Goal: Task Accomplishment & Management: Use online tool/utility

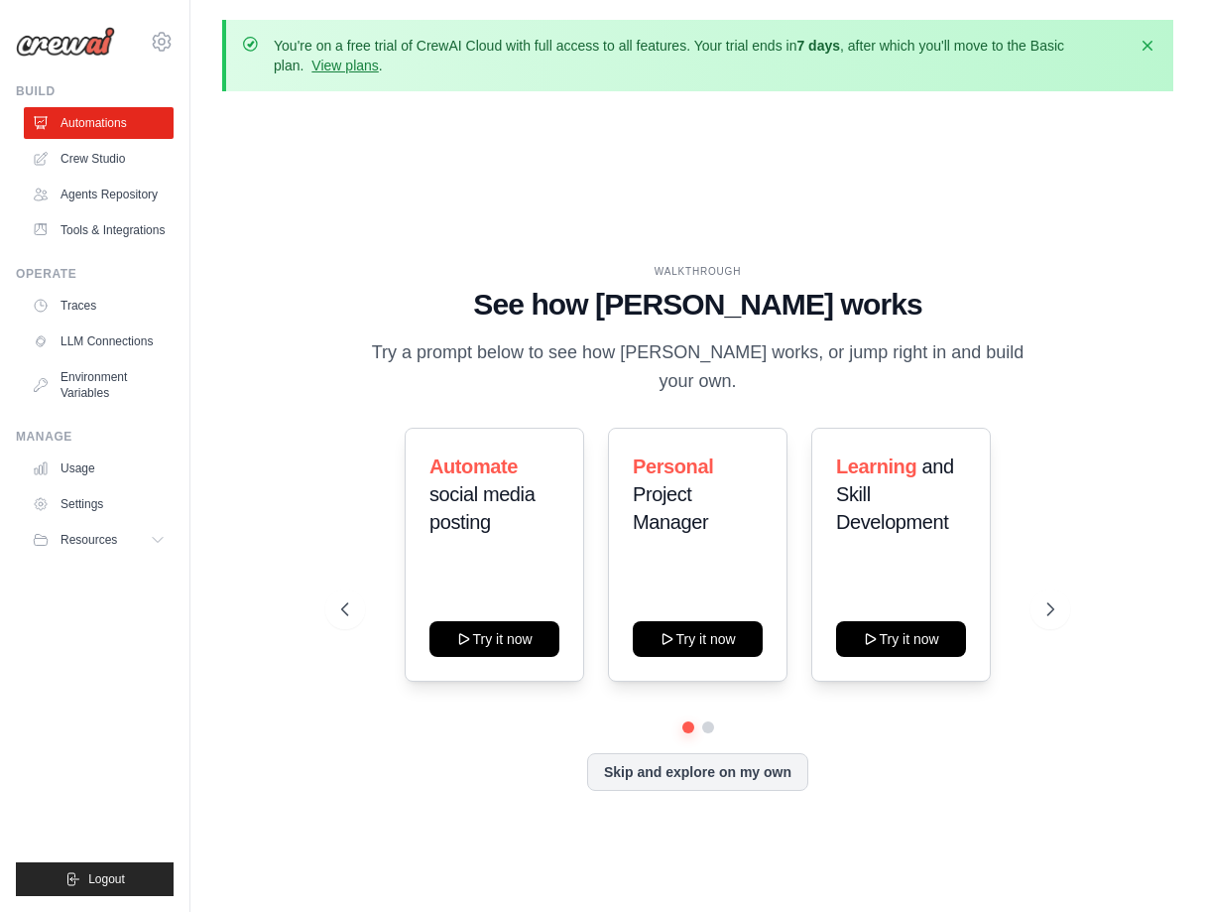
drag, startPoint x: 0, startPoint y: 89, endPoint x: -113, endPoint y: 85, distance: 113.2
click at [0, 85] on html "saadkhan188@gmail.com Settings Build Automations" at bounding box center [602, 499] width 1205 height 999
click at [826, 151] on div "WALKTHROUGH See how CrewAI works Try a prompt below to see how CrewAI works, or…" at bounding box center [697, 543] width 951 height 872
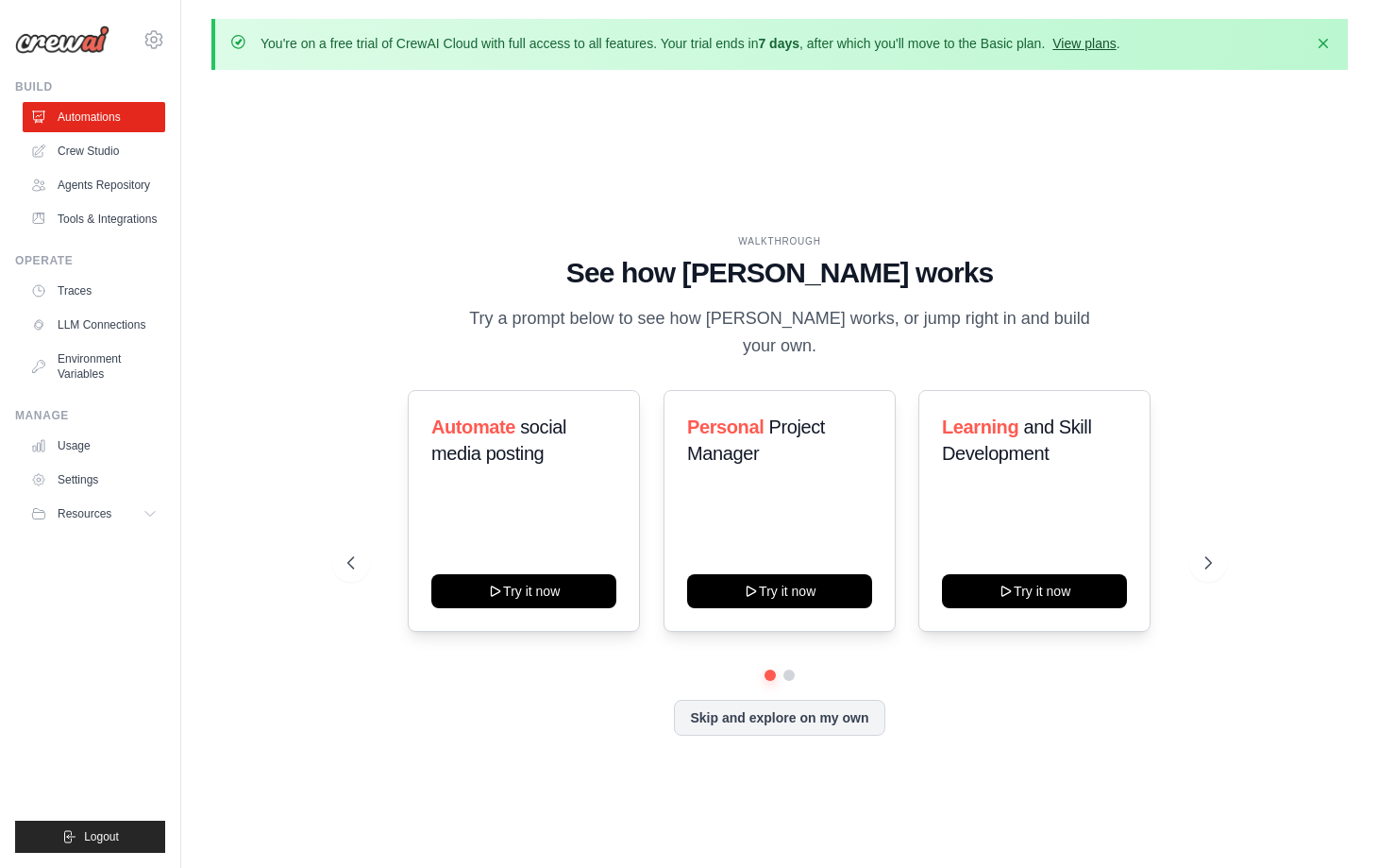
click at [1116, 45] on link "View plans" at bounding box center [1084, 44] width 63 height 15
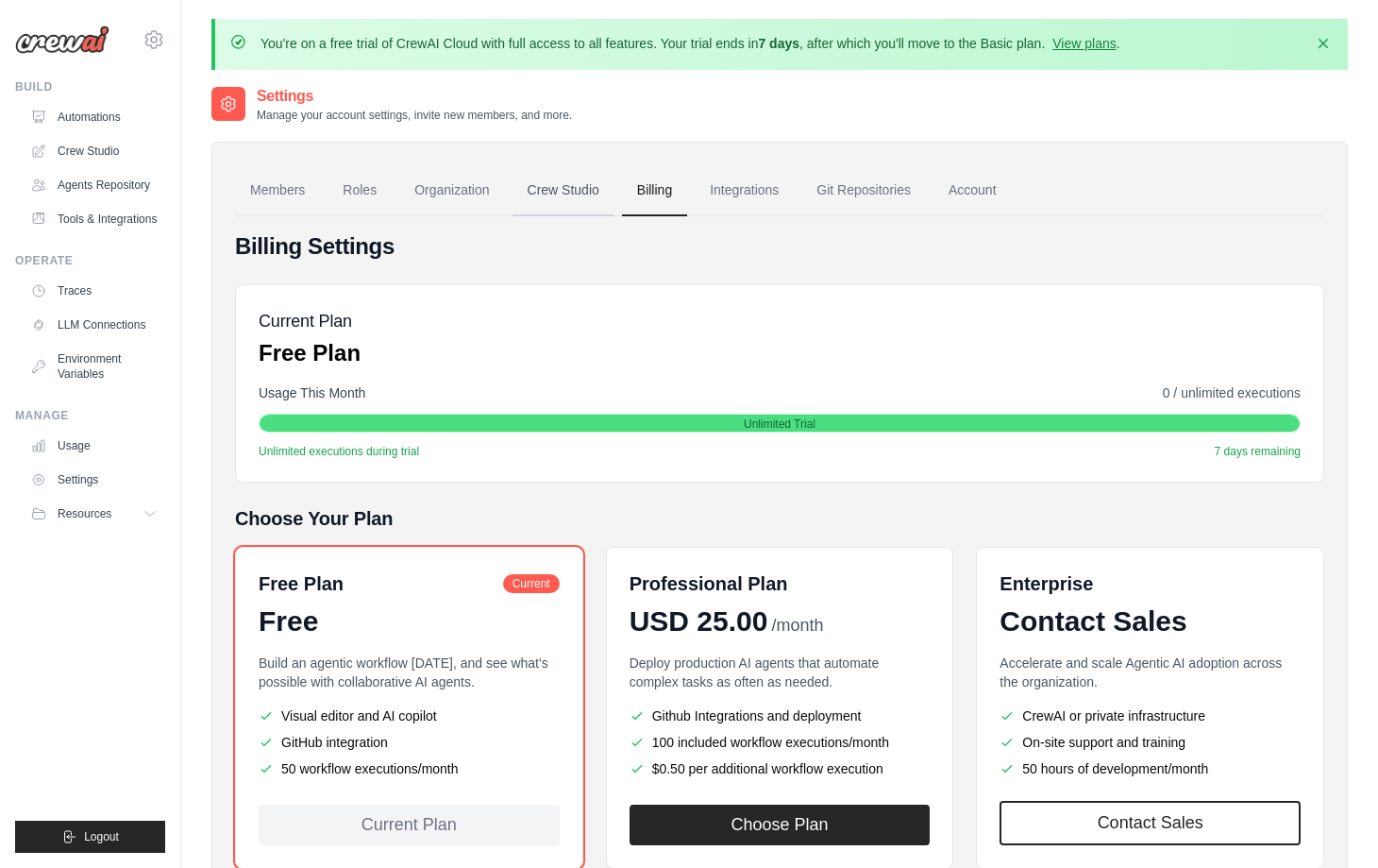
click at [558, 191] on link "Crew Studio" at bounding box center [563, 191] width 102 height 51
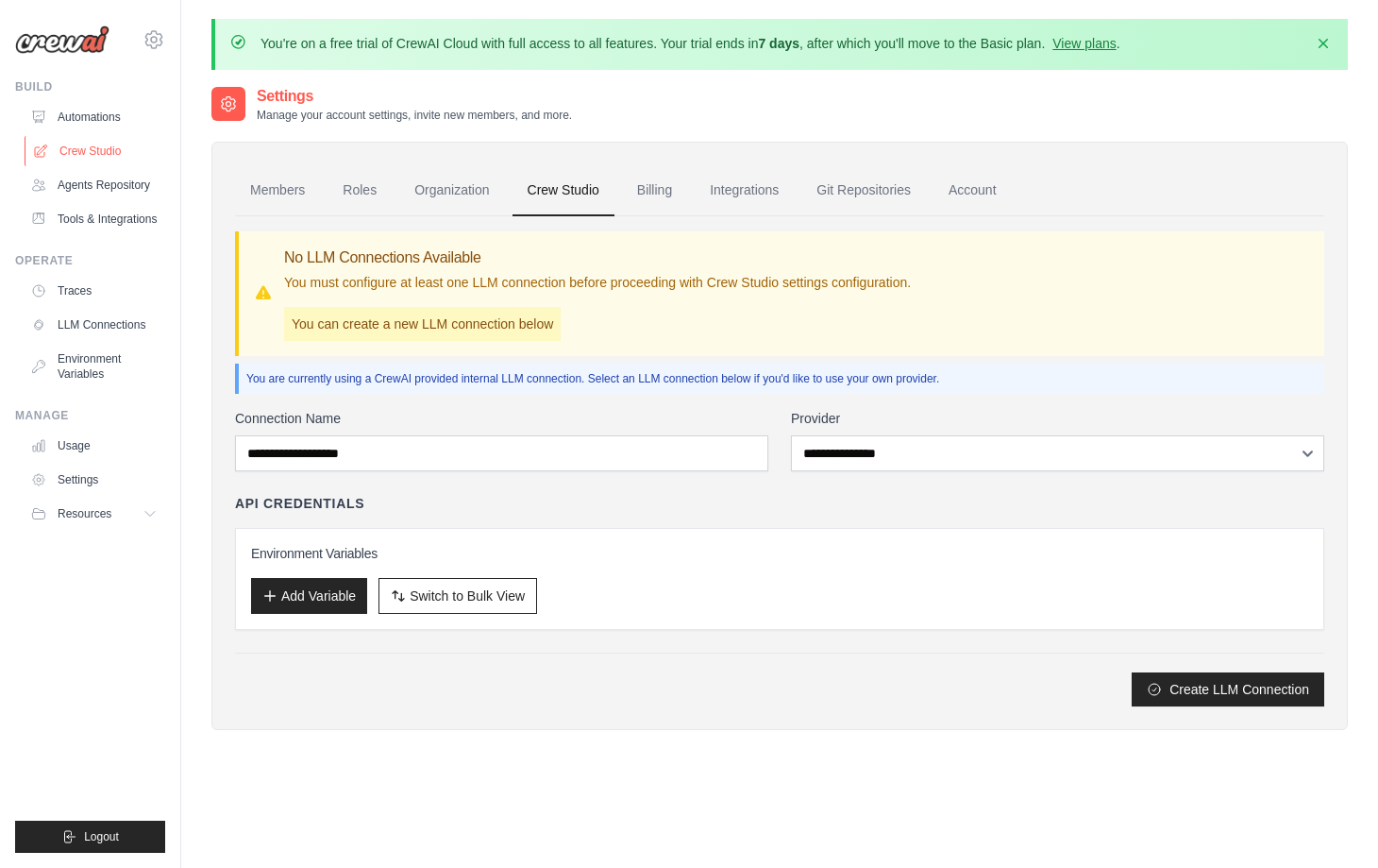
click at [80, 160] on link "Crew Studio" at bounding box center [96, 151] width 143 height 30
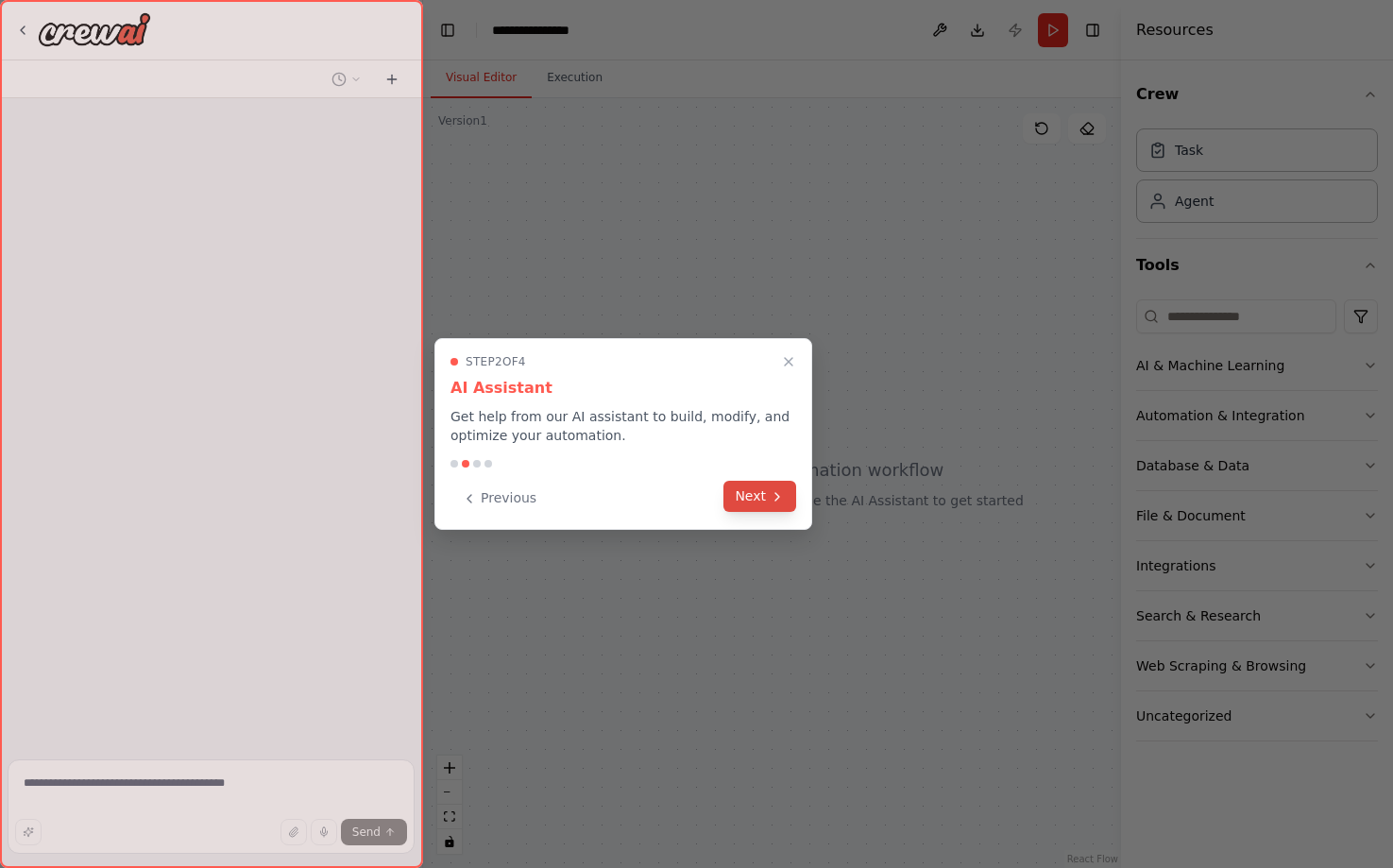
click at [771, 499] on icon at bounding box center [778, 497] width 15 height 15
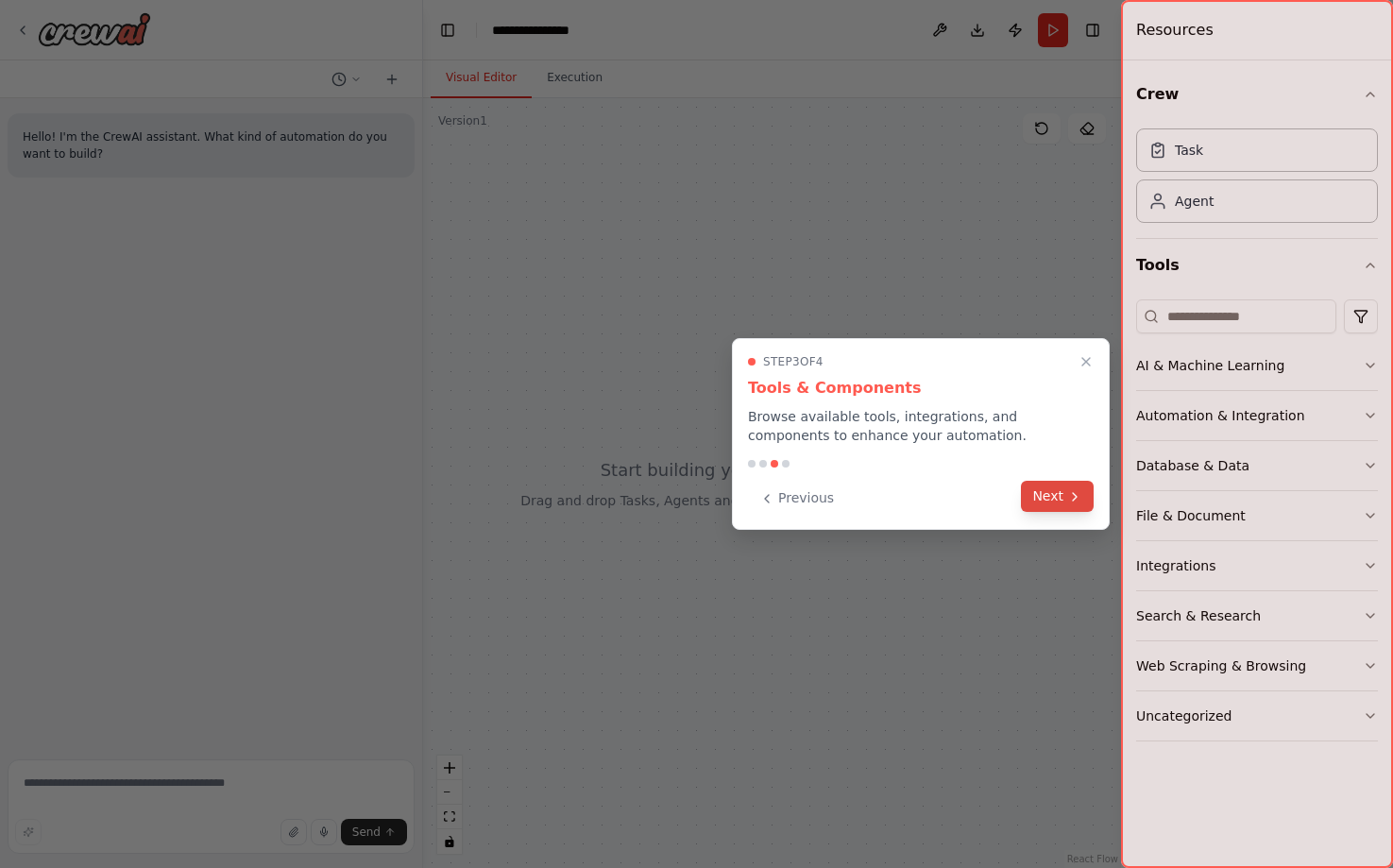
click at [1054, 499] on button "Next" at bounding box center [1057, 496] width 72 height 31
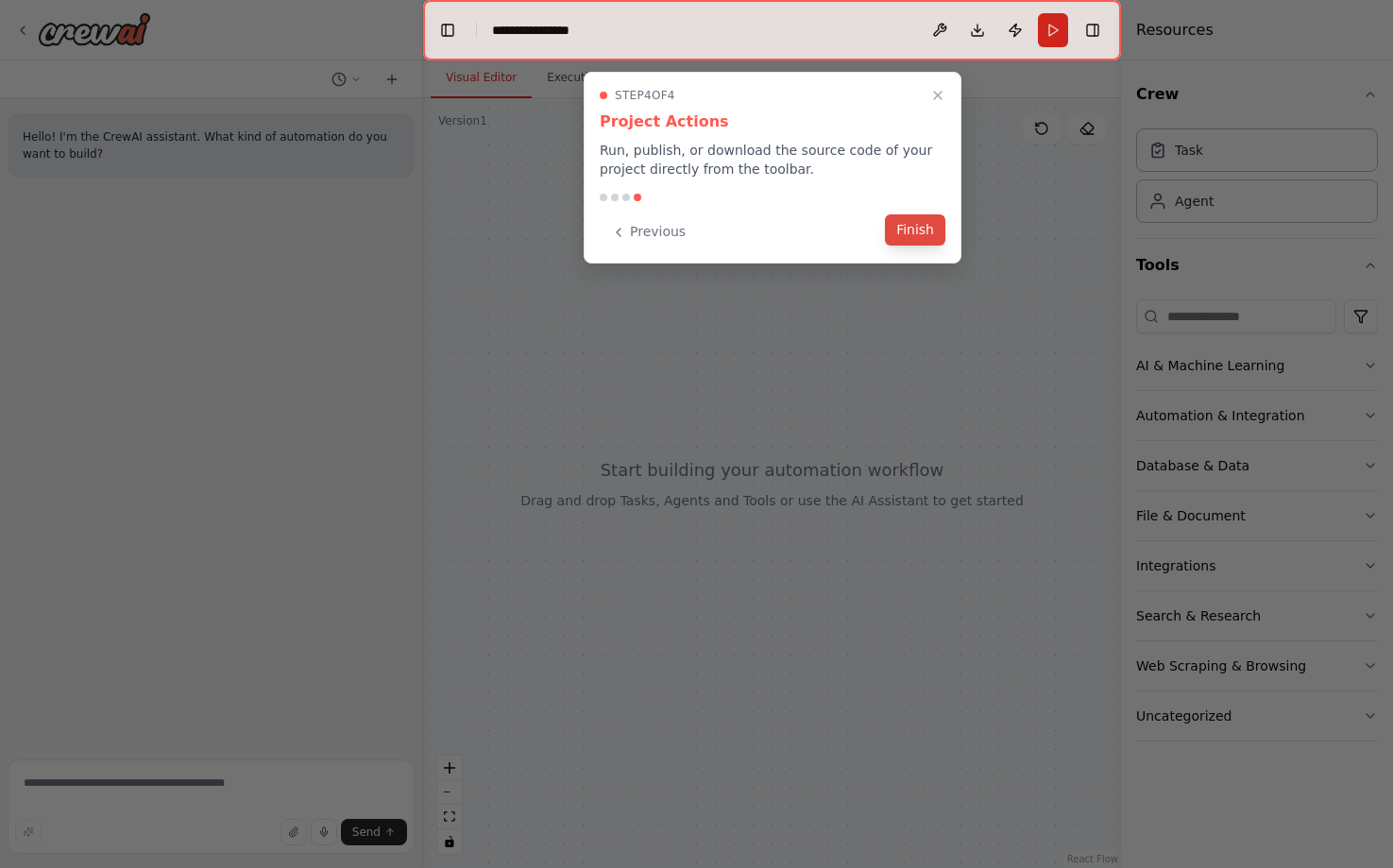
click at [920, 238] on button "Finish" at bounding box center [915, 229] width 60 height 31
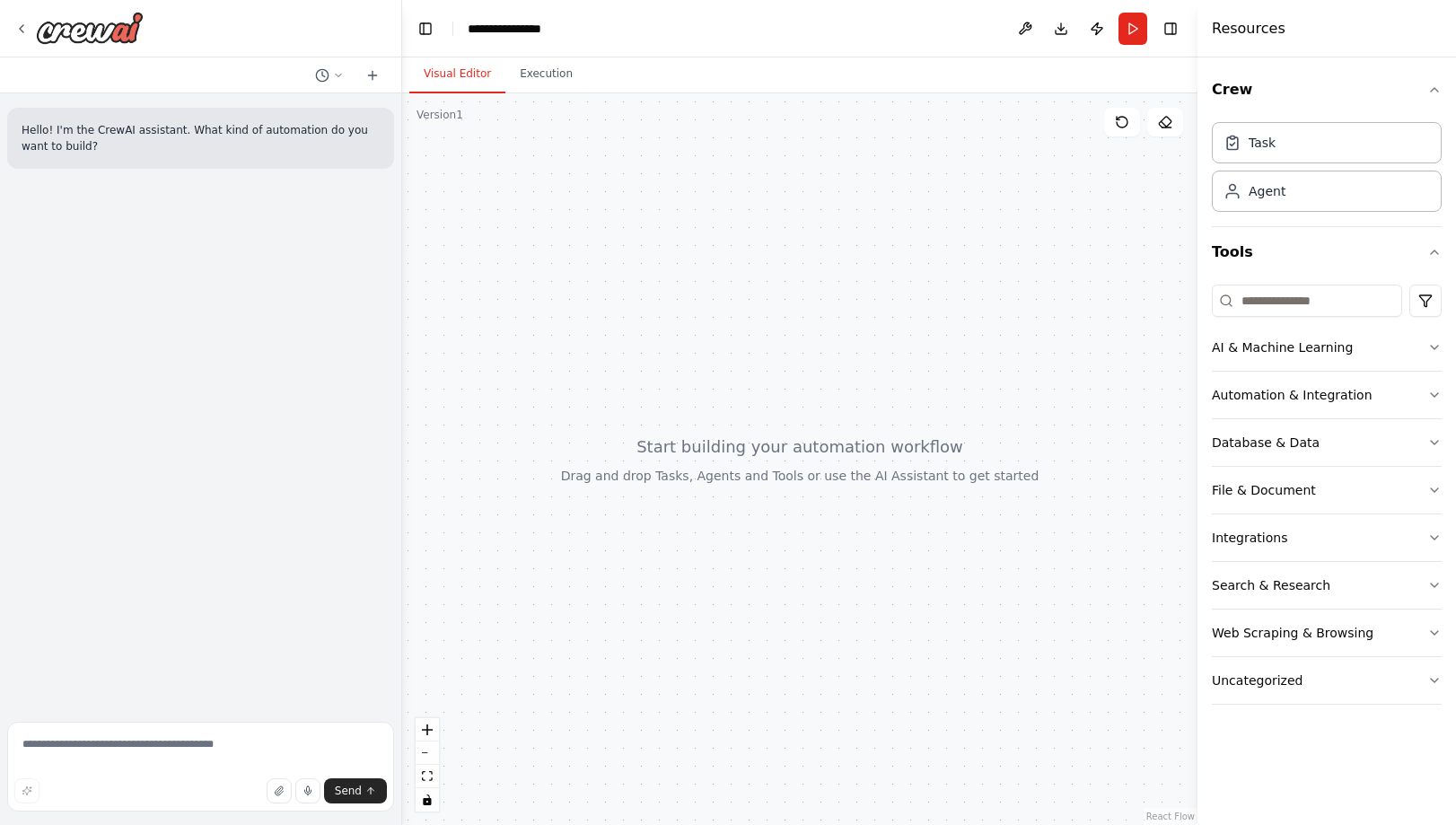
drag, startPoint x: 557, startPoint y: 365, endPoint x: 537, endPoint y: 365, distance: 20.0
click at [537, 365] on div at bounding box center [799, 459] width 795 height 732
click at [1323, 442] on icon "button" at bounding box center [1434, 442] width 14 height 14
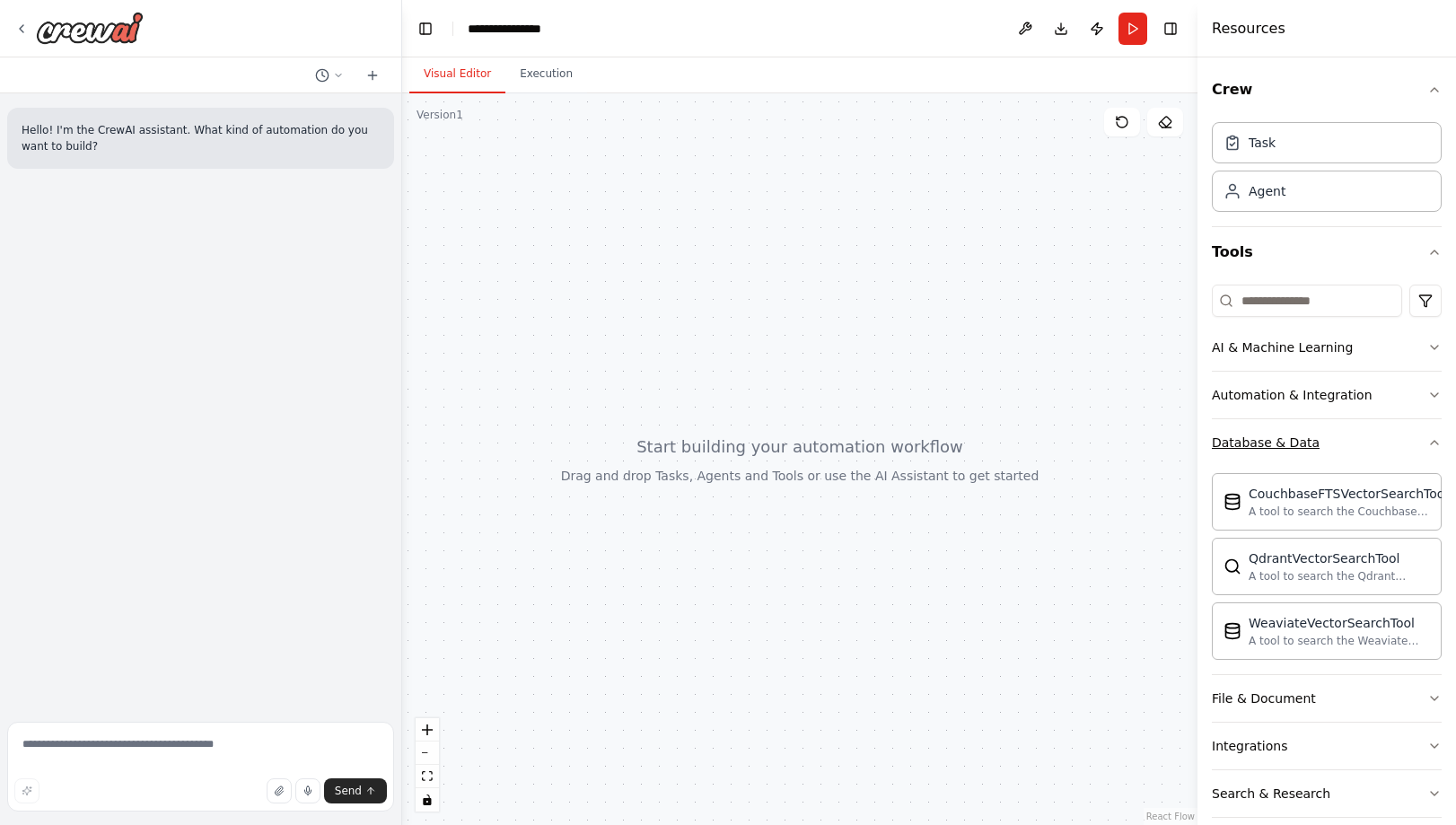
click at [1323, 441] on icon "button" at bounding box center [1434, 442] width 14 height 14
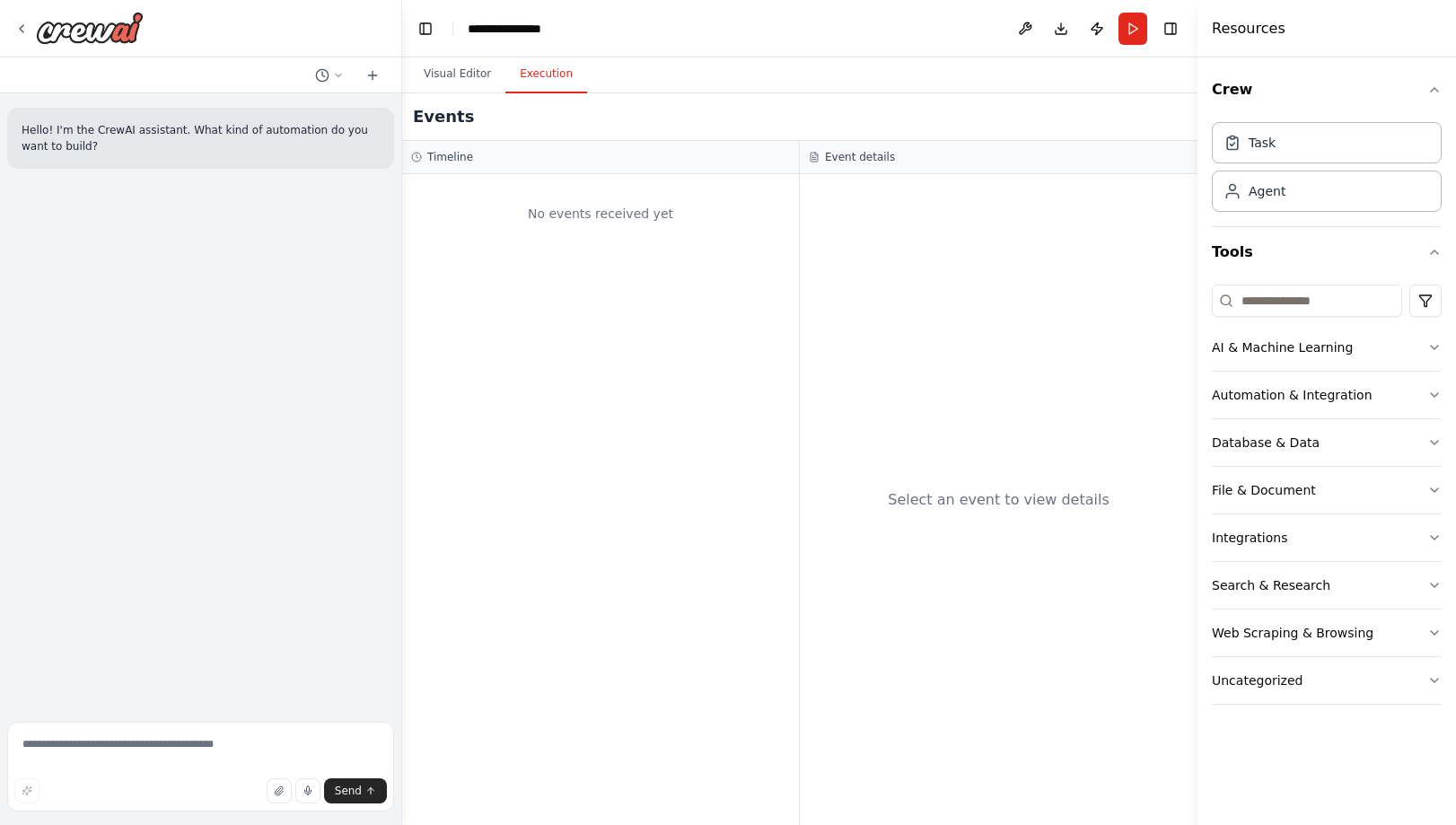
click at [522, 75] on button "Execution" at bounding box center [547, 75] width 81 height 38
click at [556, 347] on div "No events received yet" at bounding box center [600, 498] width 397 height 650
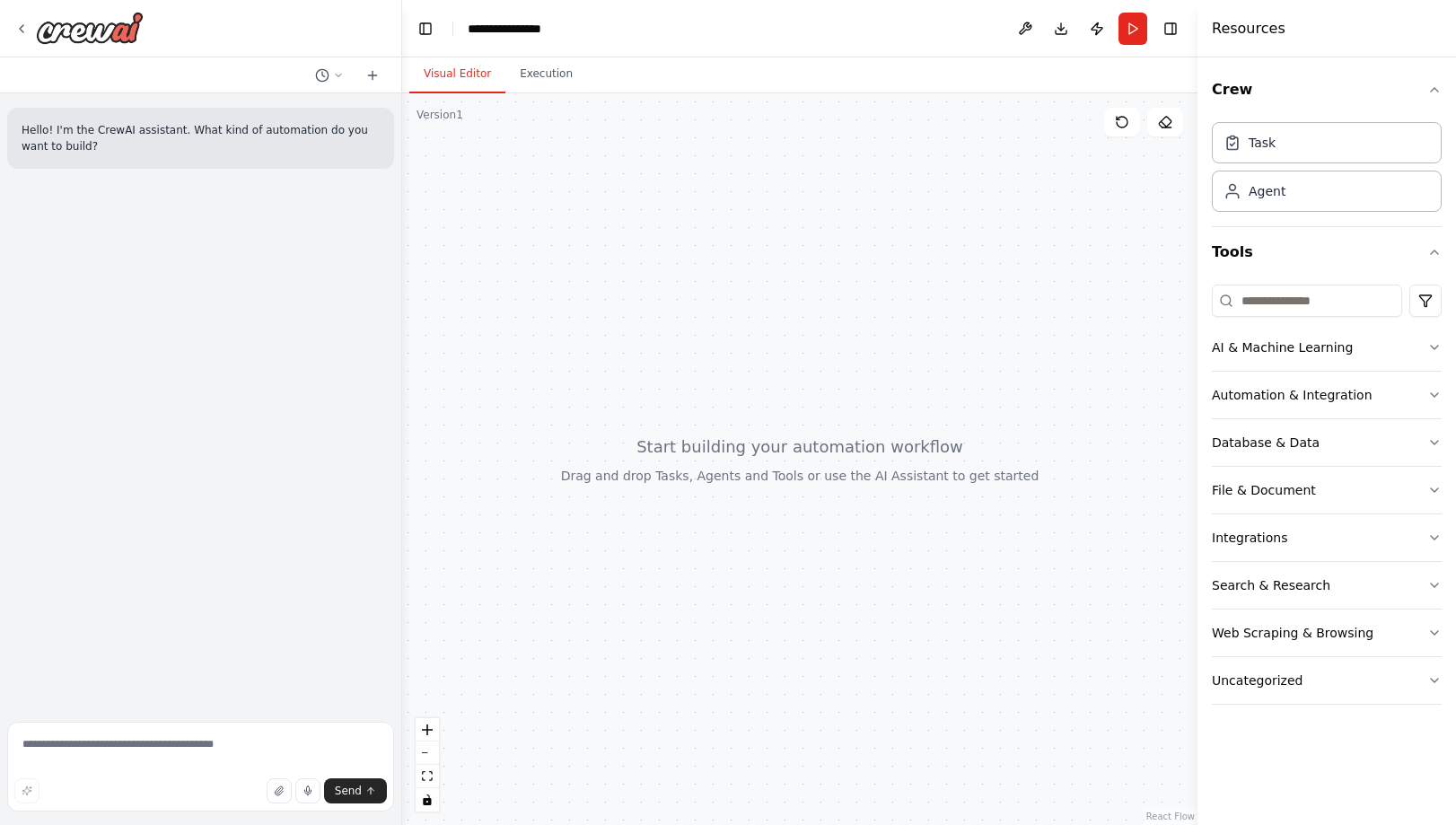
click at [478, 78] on button "Visual Editor" at bounding box center [457, 75] width 96 height 38
click at [81, 329] on div "Hello! I'm the CrewAI assistant. What kind of automation do you want to build?" at bounding box center [200, 403] width 401 height 621
click at [22, 23] on icon at bounding box center [22, 29] width 14 height 14
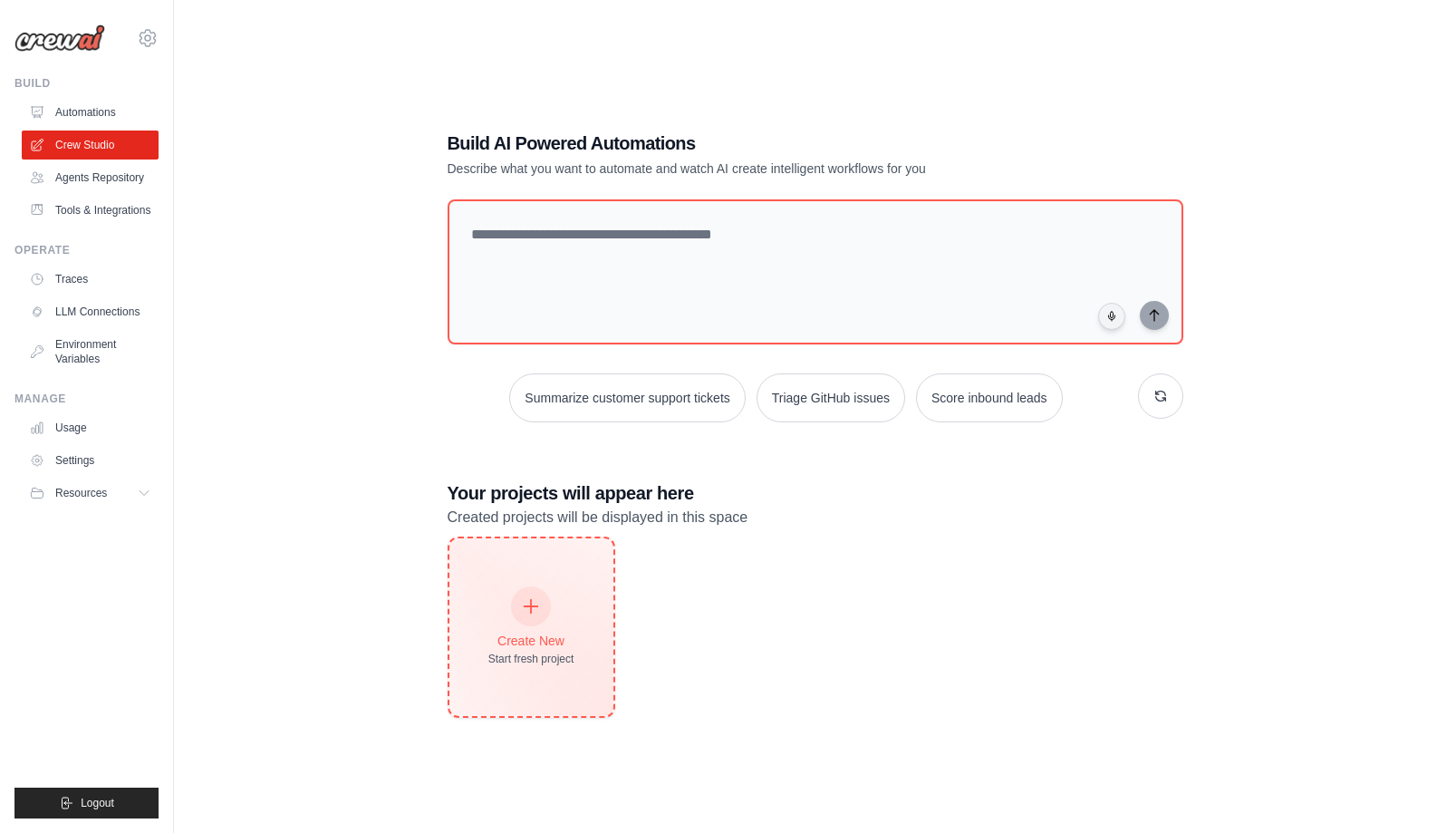
click at [575, 594] on div "Create New Start fresh project" at bounding box center [532, 627] width 86 height 78
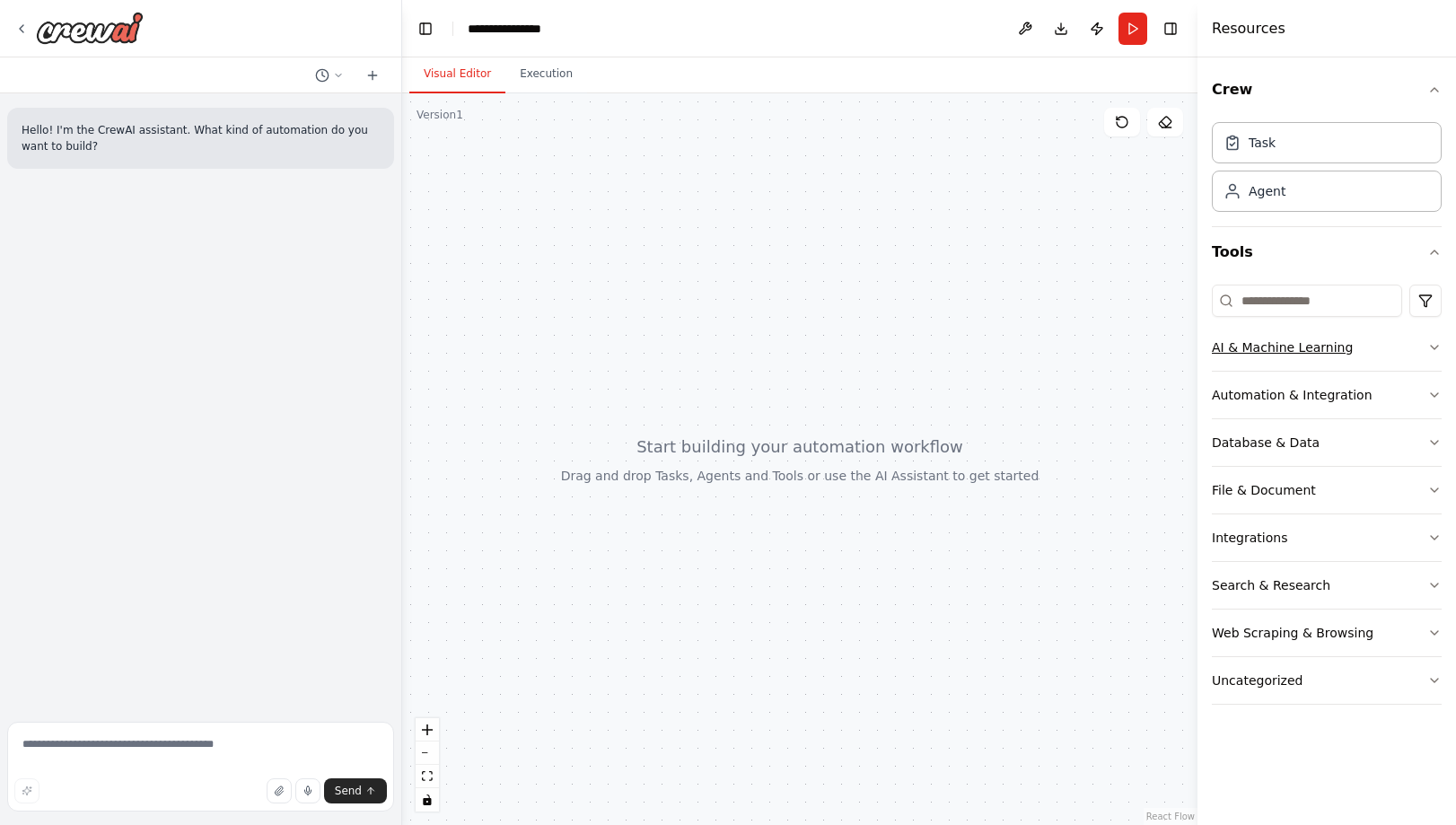
click at [1432, 349] on icon "button" at bounding box center [1434, 347] width 14 height 14
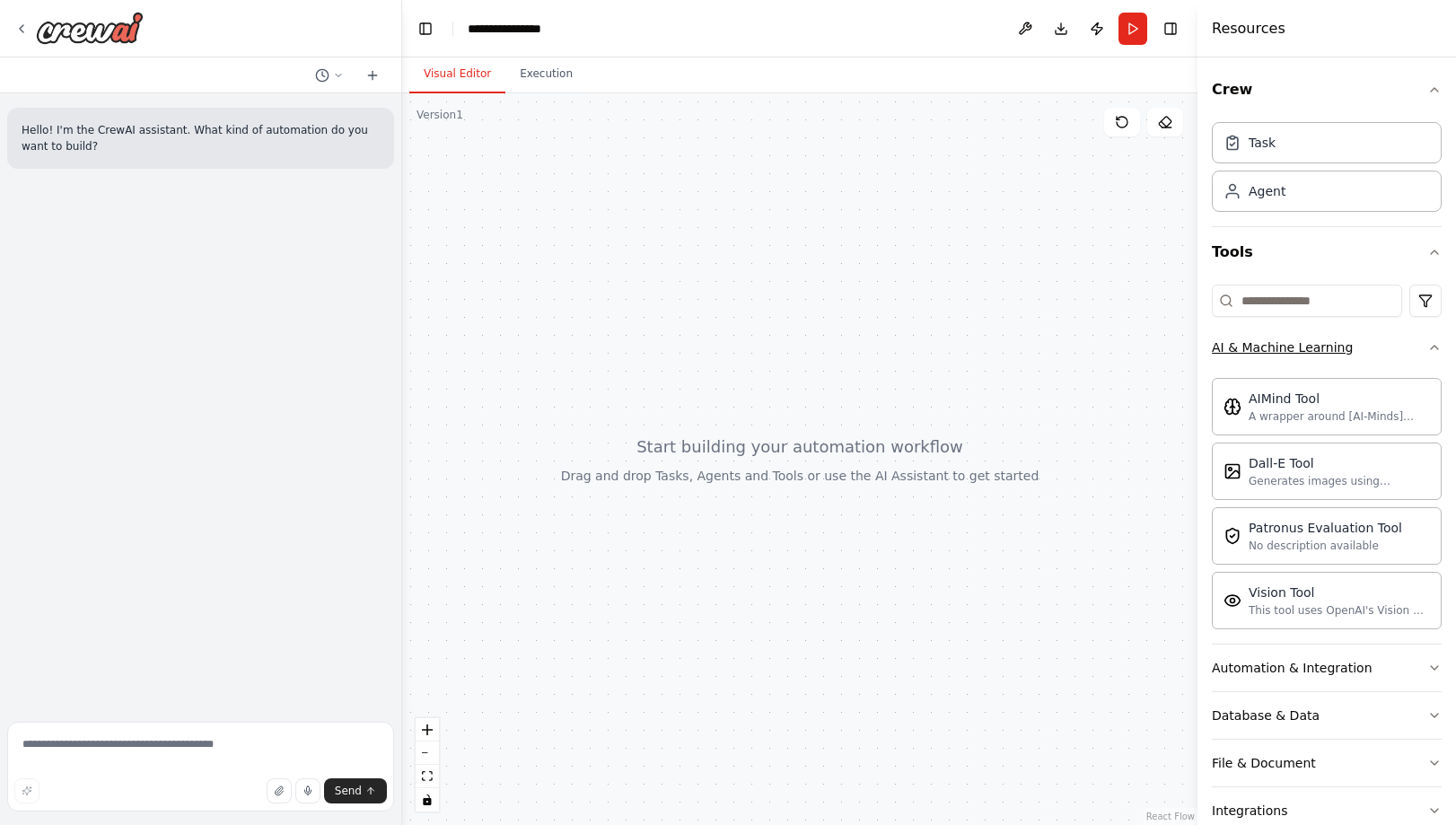
click at [1432, 349] on div "Crew Task Agent Tools AI & Machine Learning AIMind Tool A wrapper around [AI-Mi…" at bounding box center [1327, 441] width 259 height 767
click at [1431, 348] on icon "button" at bounding box center [1434, 347] width 7 height 4
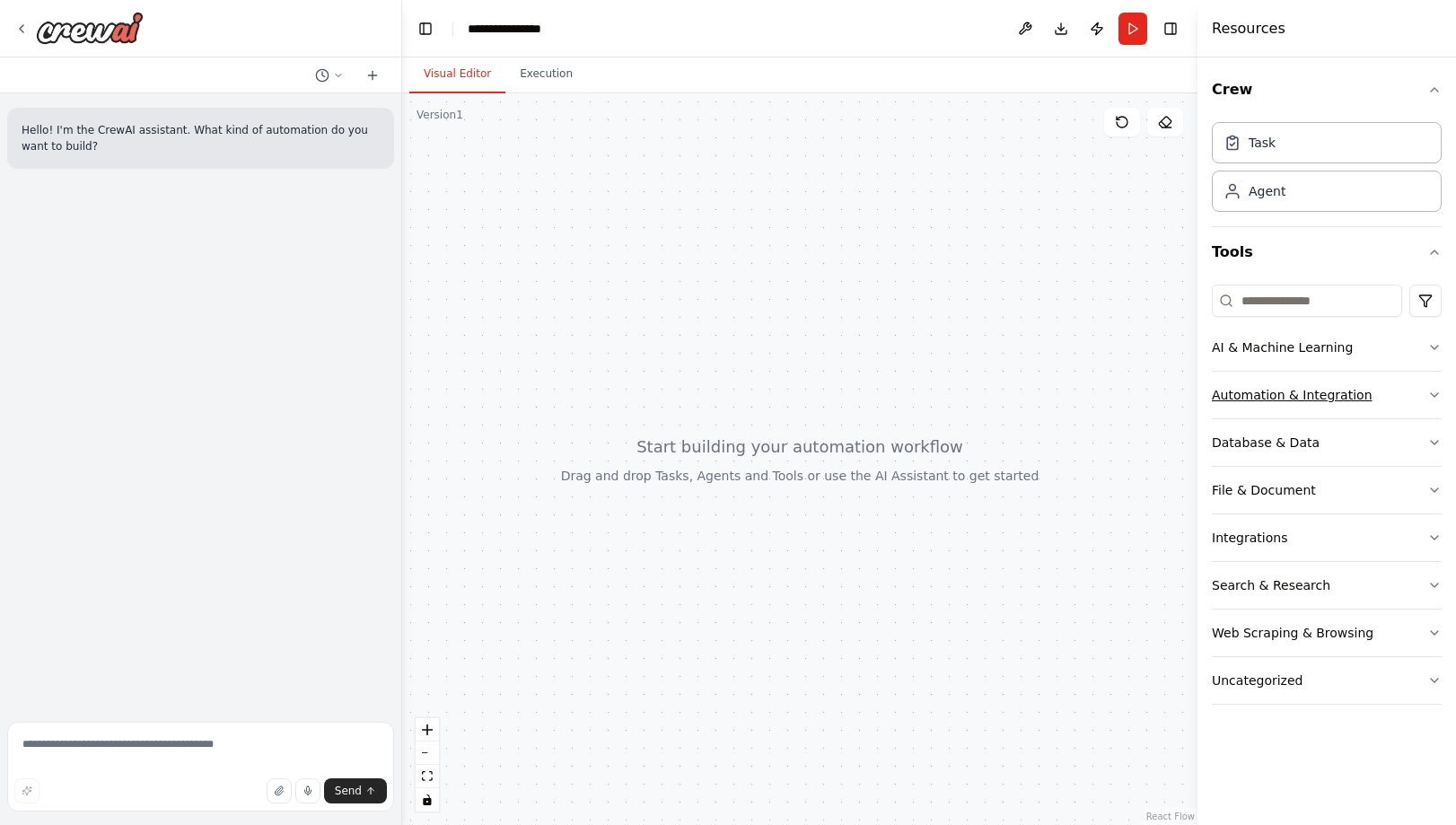
click at [1432, 397] on icon "button" at bounding box center [1434, 395] width 14 height 14
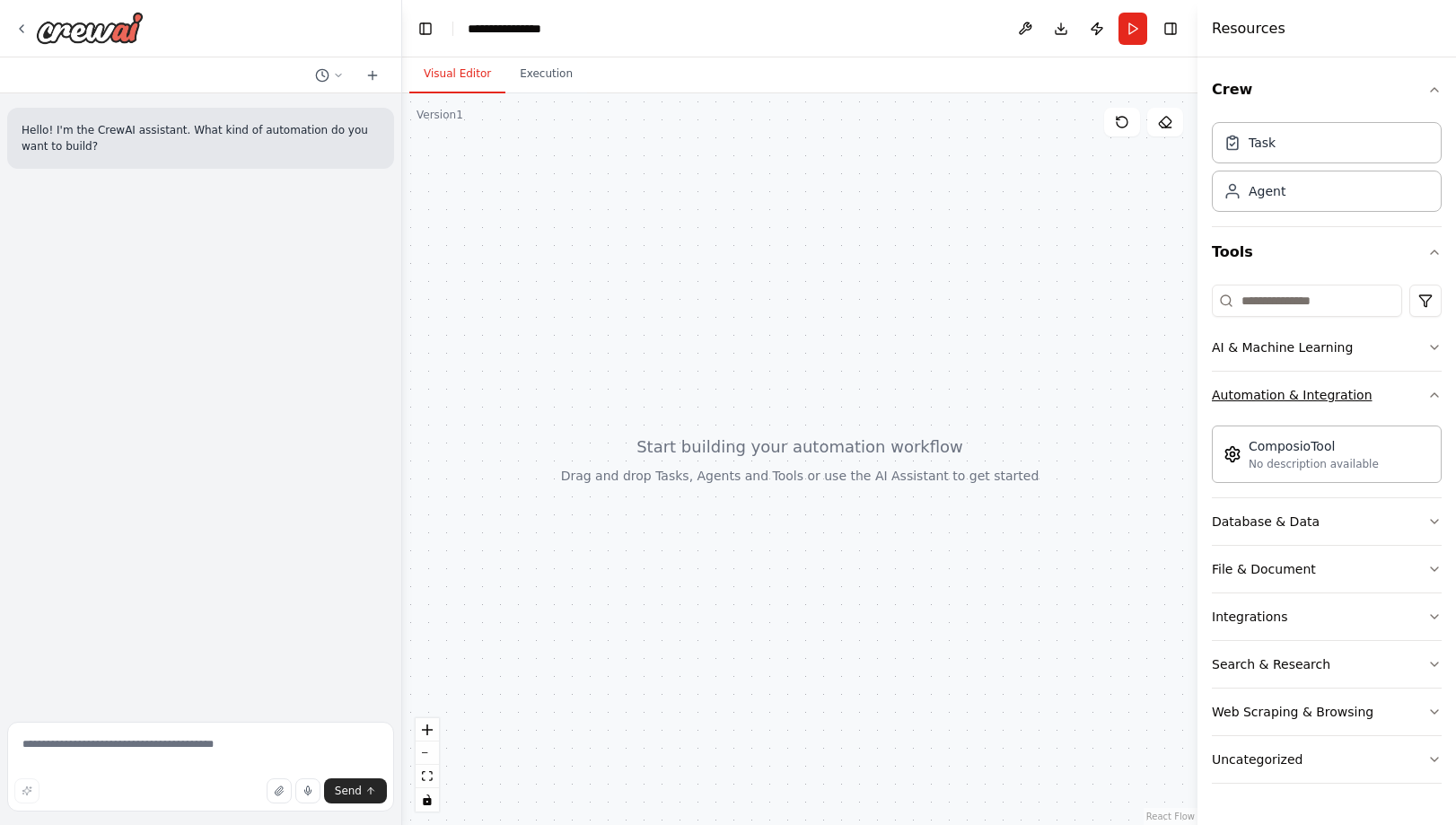
click at [1432, 397] on icon "button" at bounding box center [1434, 395] width 14 height 14
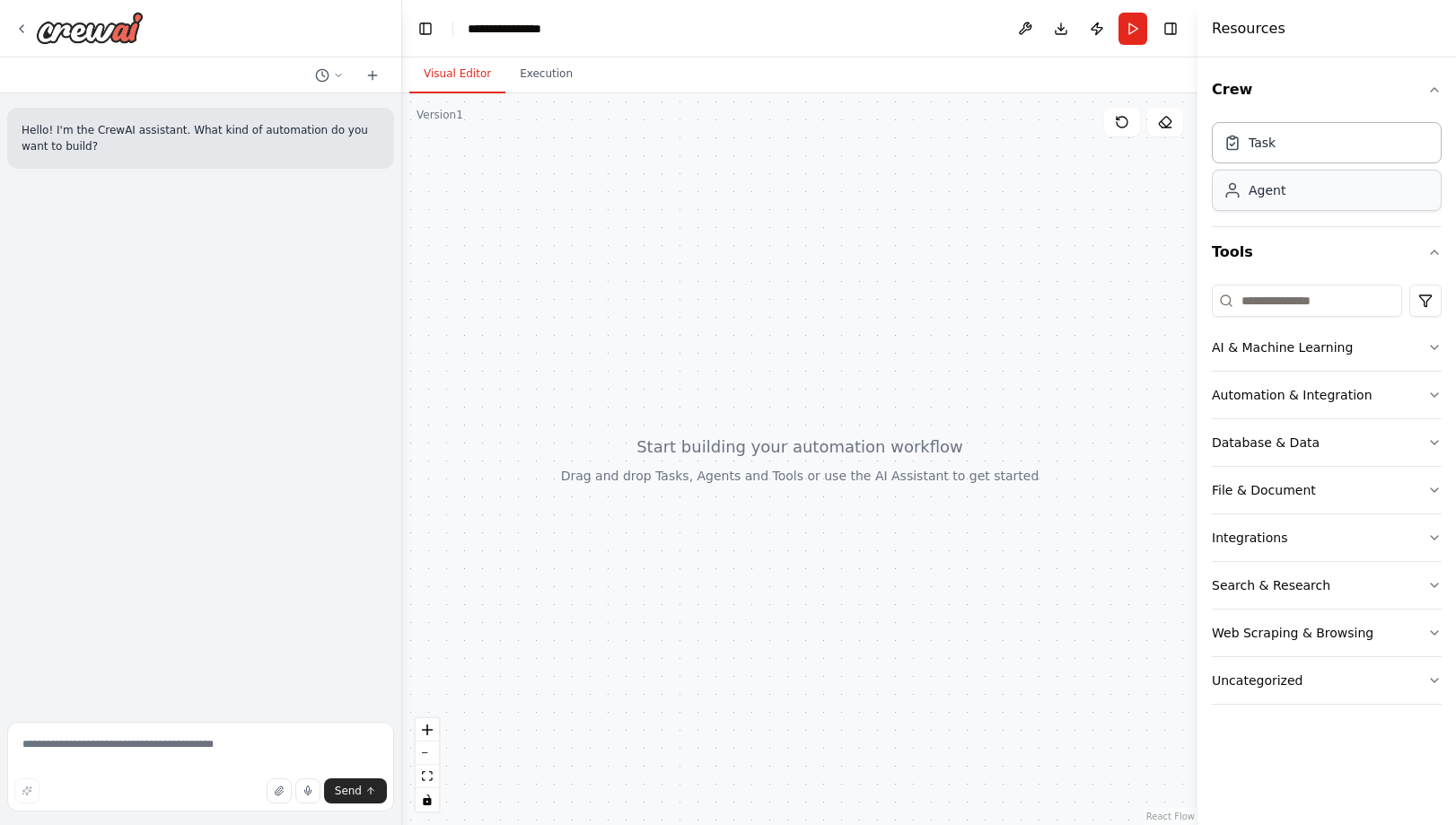
click at [1334, 194] on div "Agent" at bounding box center [1327, 191] width 230 height 42
click at [1252, 187] on div "Agent" at bounding box center [1267, 190] width 37 height 18
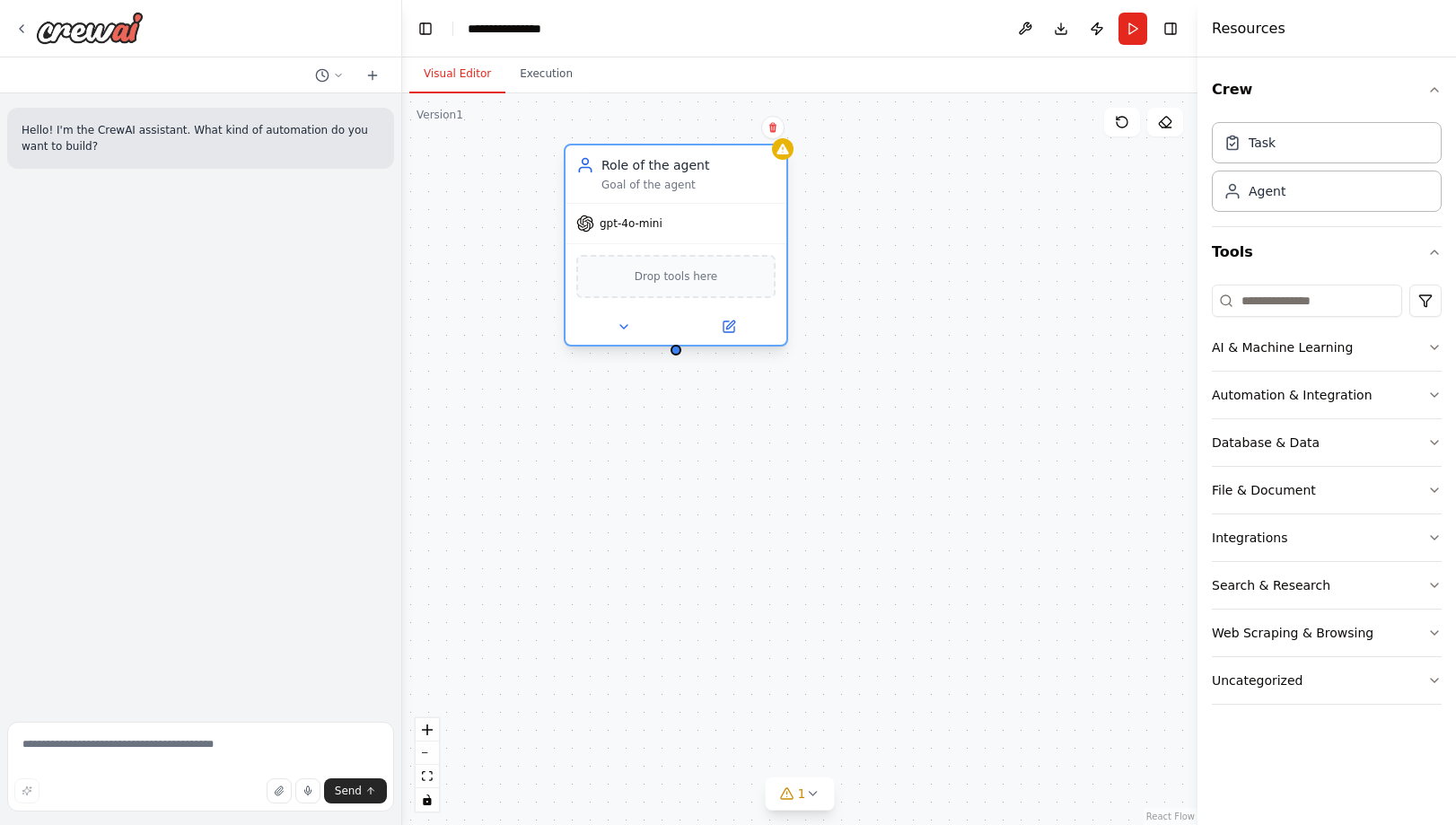
drag, startPoint x: 943, startPoint y: 215, endPoint x: 733, endPoint y: 161, distance: 216.8
click at [733, 161] on div "Role of the agent" at bounding box center [689, 166] width 174 height 18
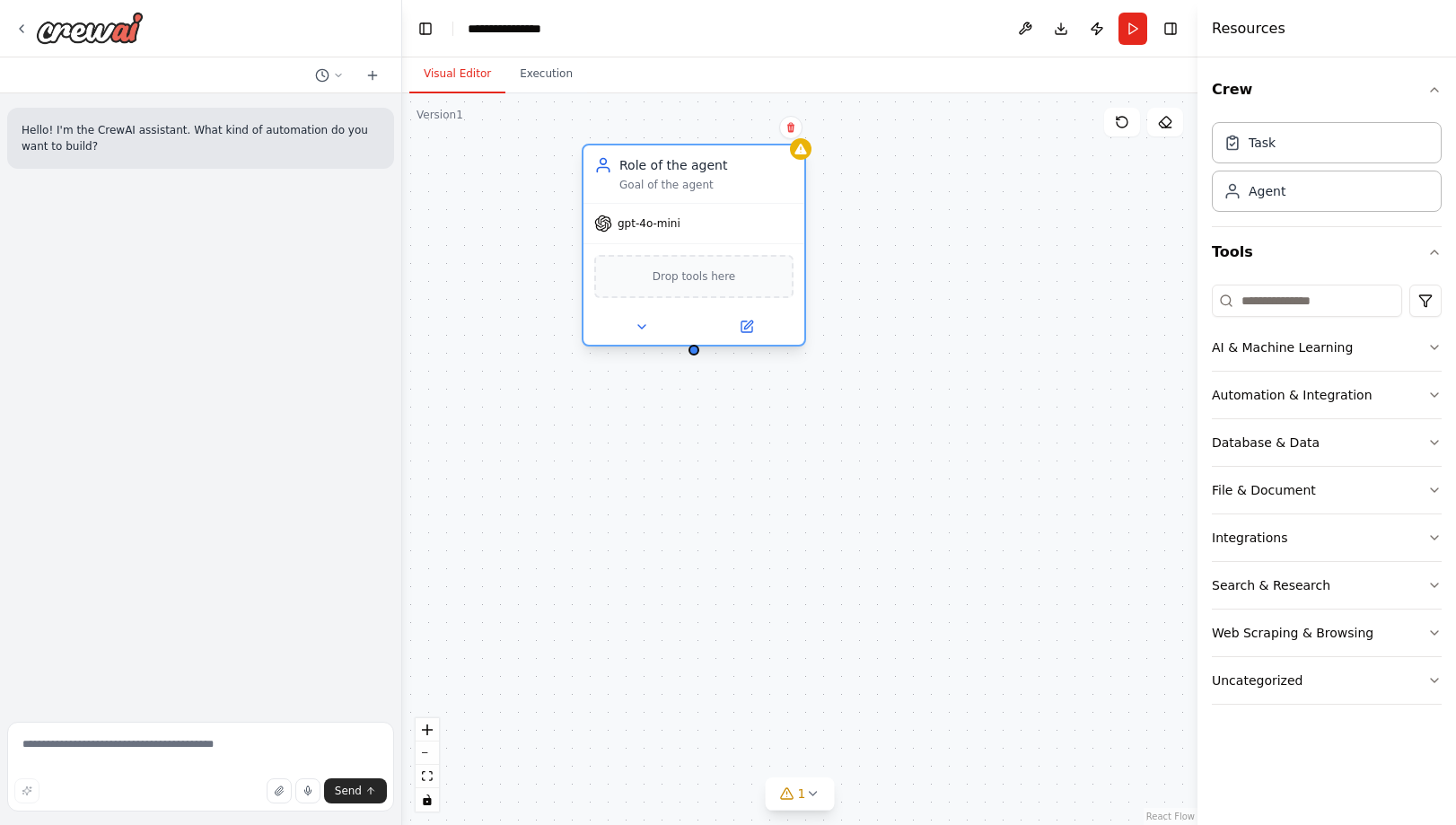
click at [667, 191] on div "Goal of the agent" at bounding box center [707, 185] width 174 height 14
click at [689, 283] on span "Drop tools here" at bounding box center [694, 277] width 83 height 18
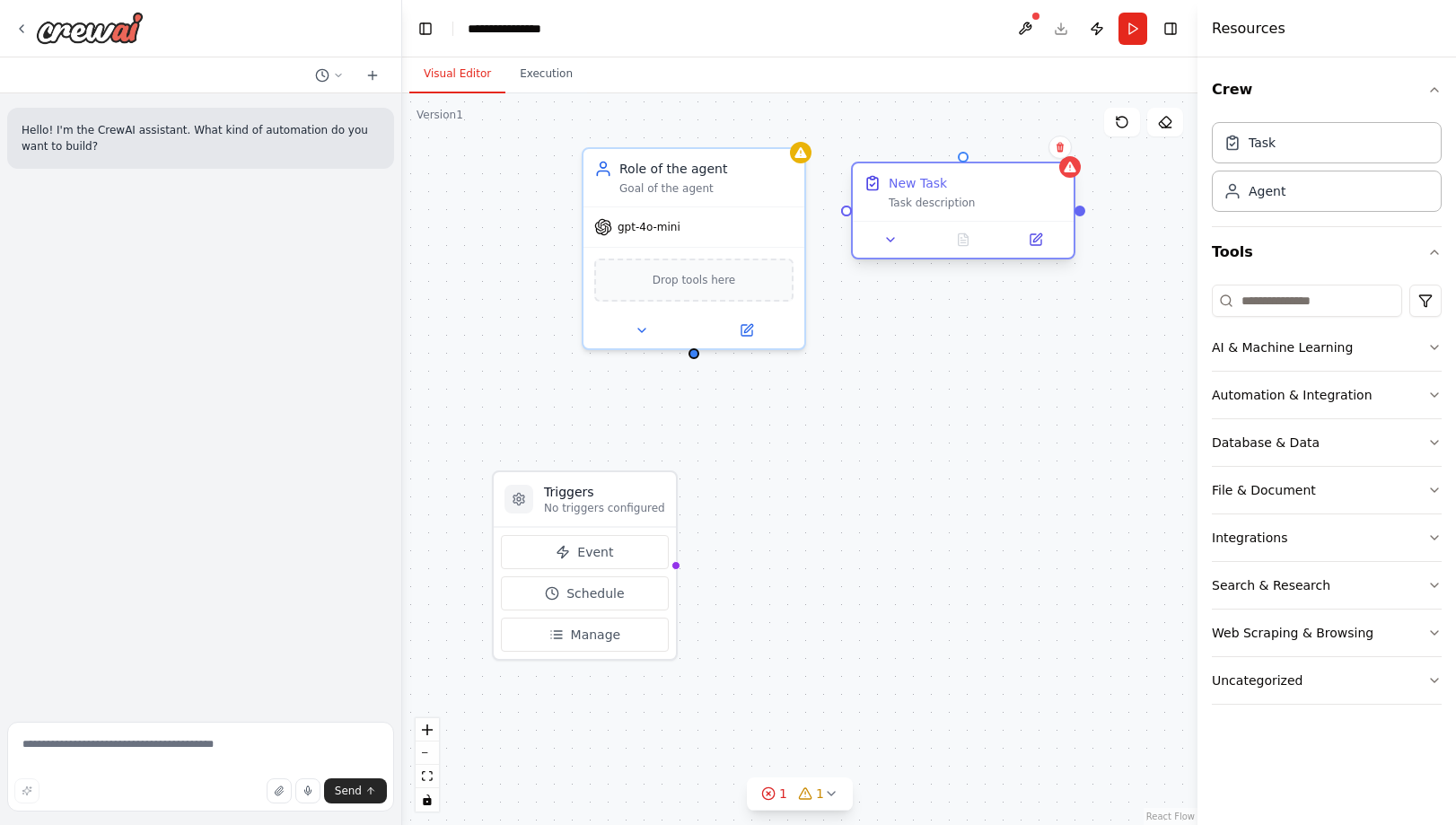
drag, startPoint x: 1096, startPoint y: 187, endPoint x: 971, endPoint y: 182, distance: 125.1
click at [971, 182] on div "New Task" at bounding box center [975, 183] width 174 height 18
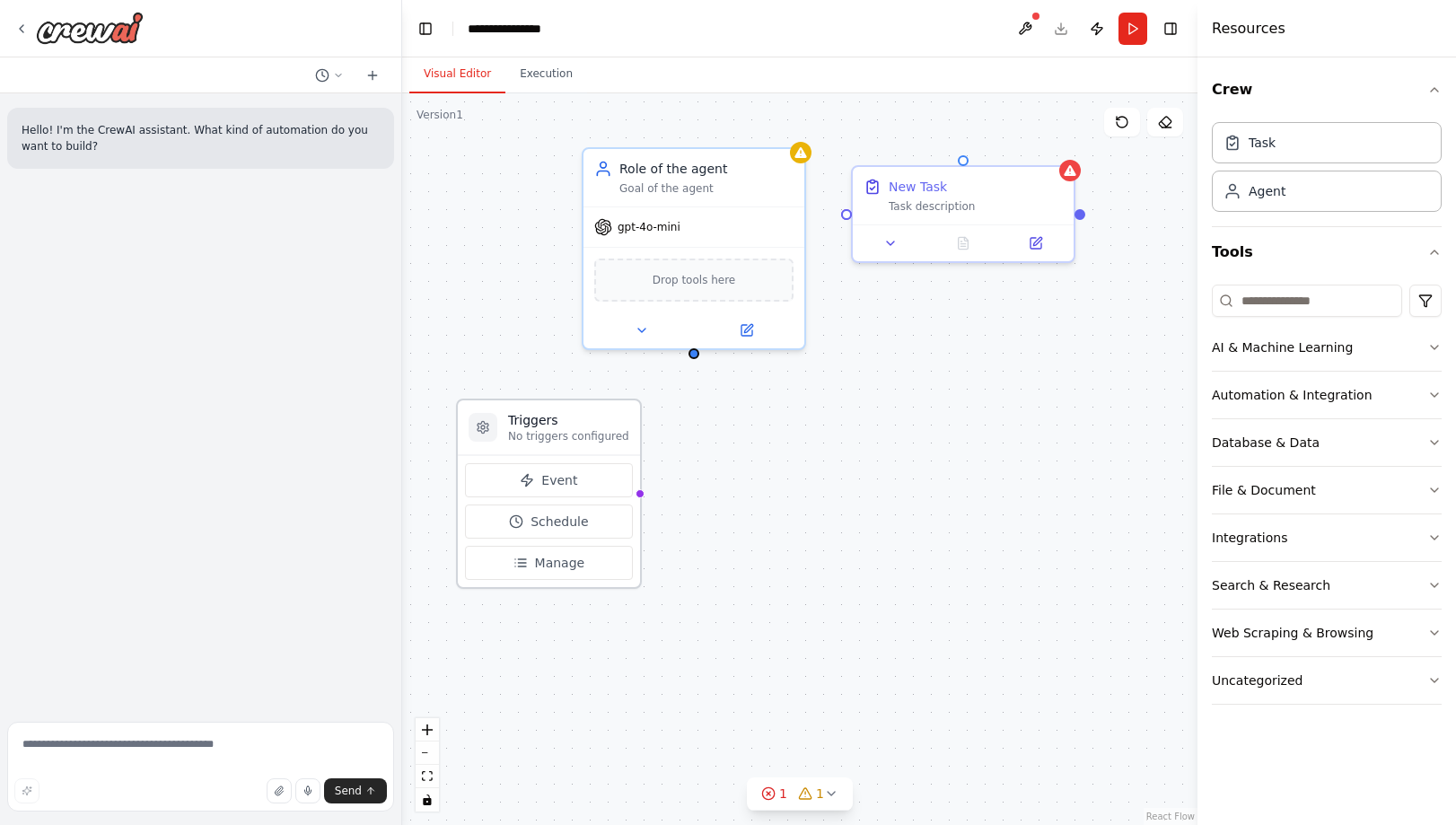
drag, startPoint x: 613, startPoint y: 489, endPoint x: 567, endPoint y: 403, distance: 97.5
click at [567, 403] on div "Triggers No triggers configured" at bounding box center [548, 427] width 182 height 55
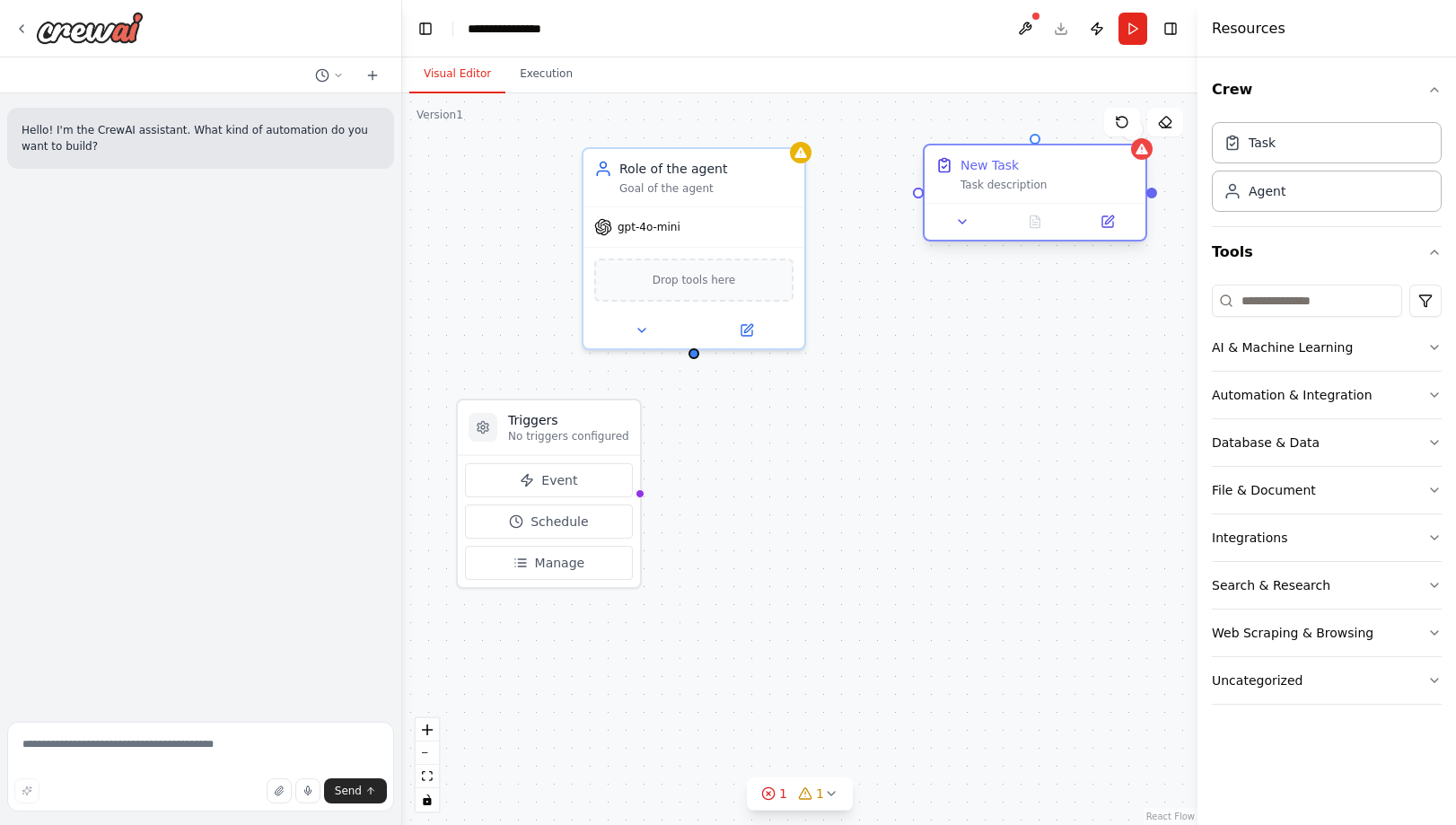
drag, startPoint x: 1012, startPoint y: 175, endPoint x: 1106, endPoint y: 162, distance: 94.9
click at [1106, 162] on div "New Task" at bounding box center [1048, 166] width 174 height 18
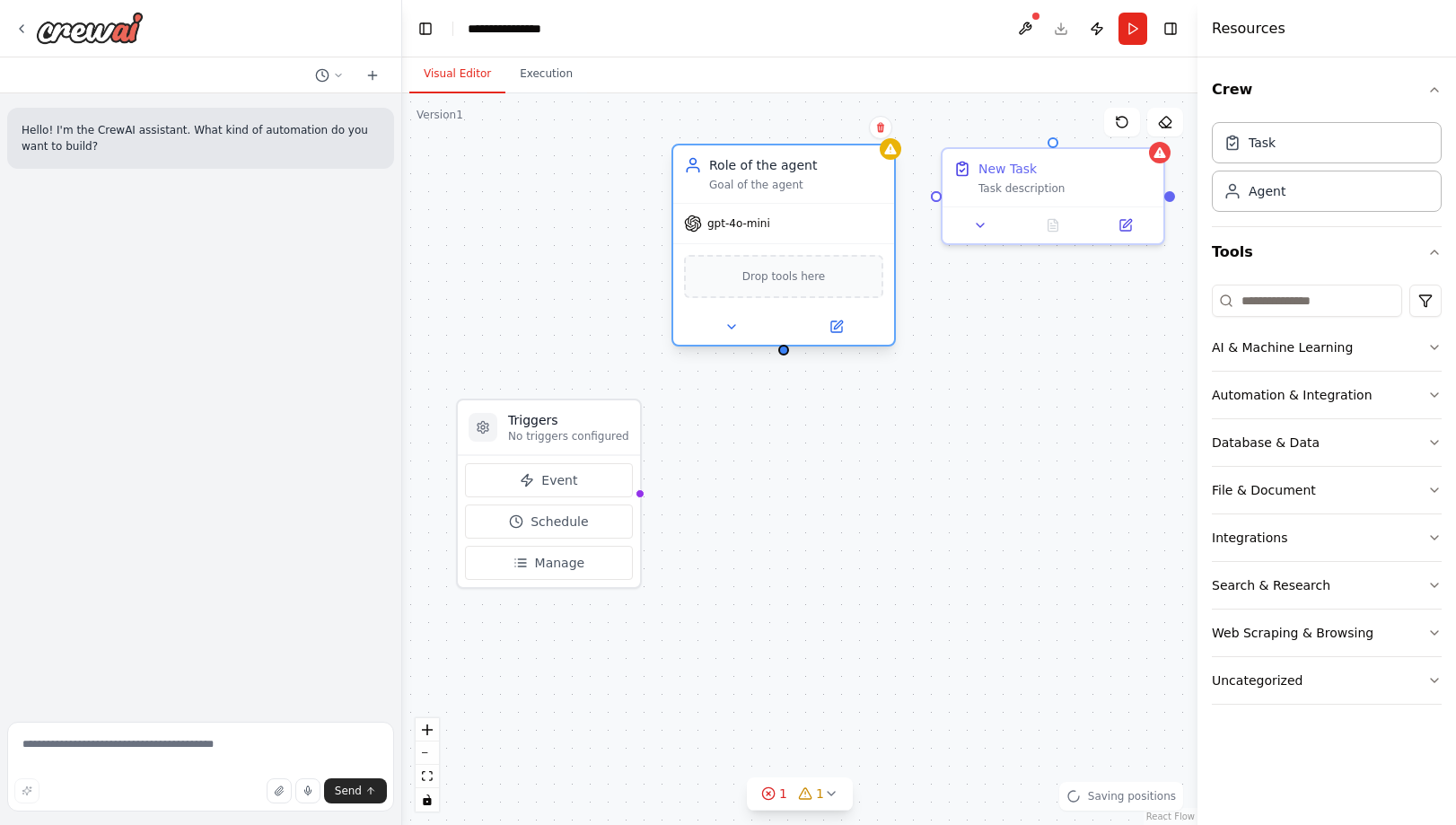
drag, startPoint x: 719, startPoint y: 159, endPoint x: 820, endPoint y: 158, distance: 101.0
click at [820, 158] on div "Role of the agent" at bounding box center [796, 166] width 174 height 18
click at [544, 180] on div "Triggers No triggers configured Event Schedule Manage Role of the agent Goal of…" at bounding box center [799, 459] width 795 height 732
click at [335, 77] on icon at bounding box center [338, 75] width 11 height 11
click at [335, 77] on div at bounding box center [201, 412] width 402 height 825
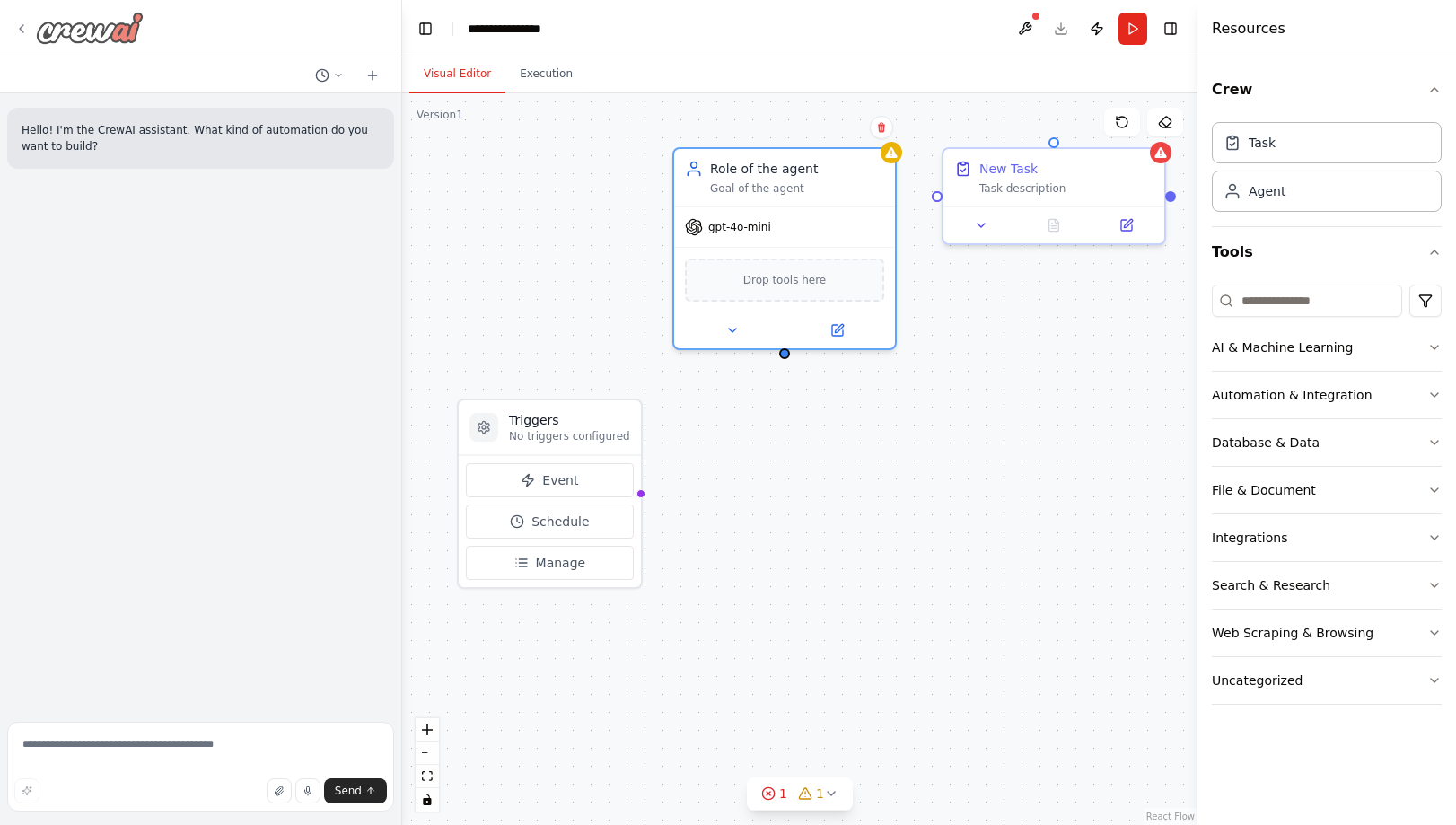
click at [29, 32] on div at bounding box center [79, 28] width 129 height 33
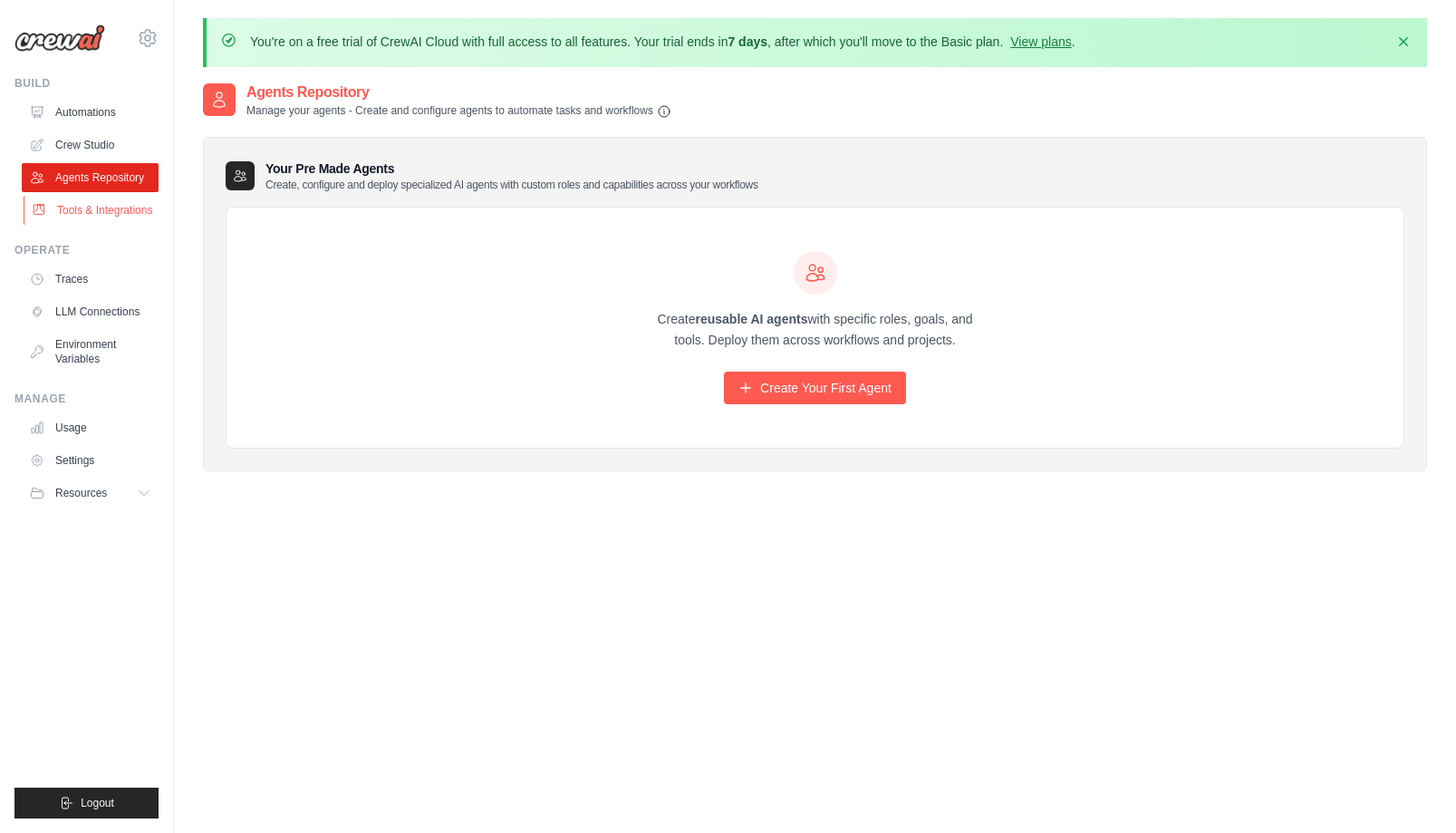
click at [89, 221] on link "Tools & Integrations" at bounding box center [92, 210] width 137 height 29
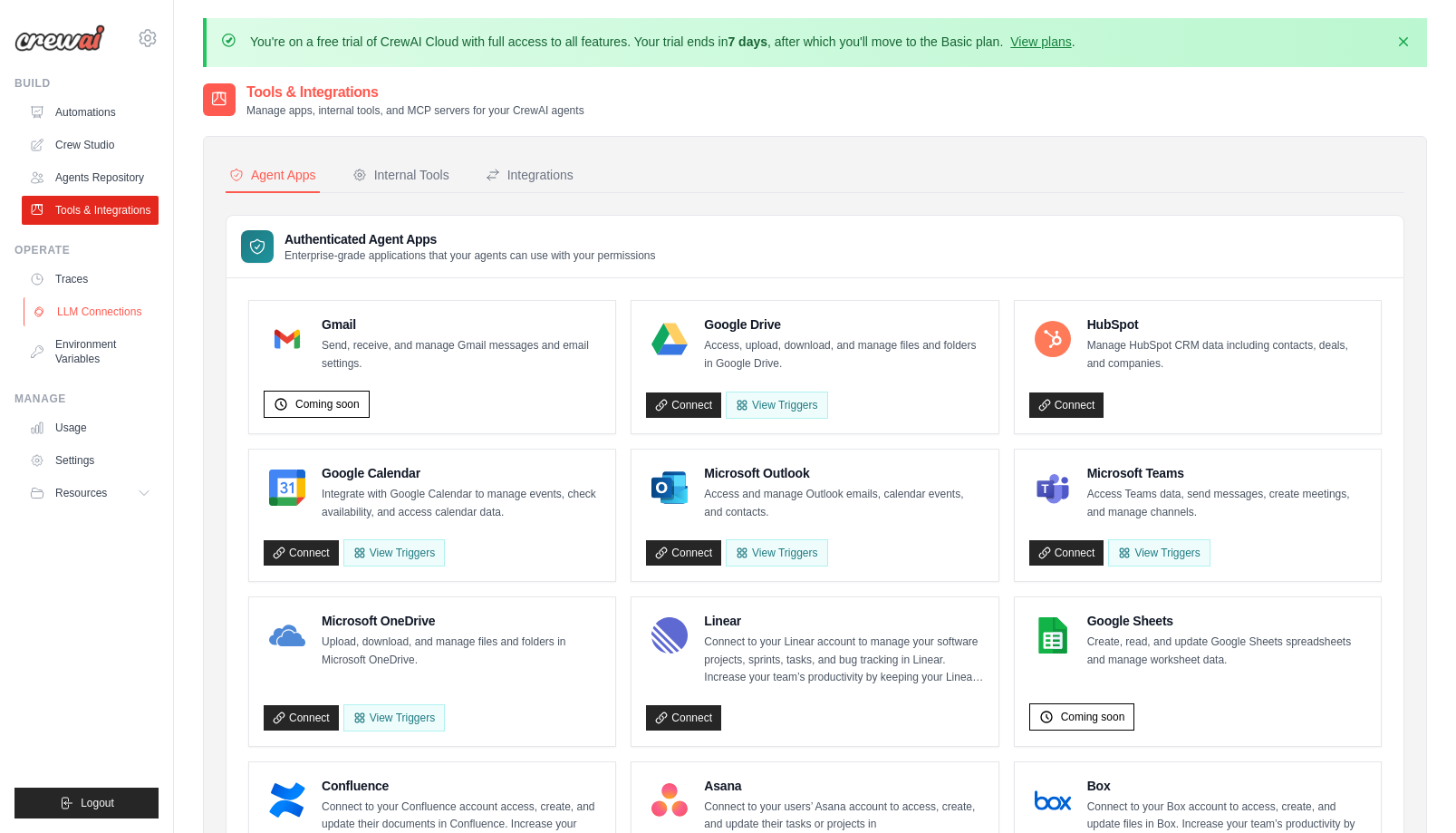
click at [93, 326] on link "LLM Connections" at bounding box center [92, 311] width 137 height 29
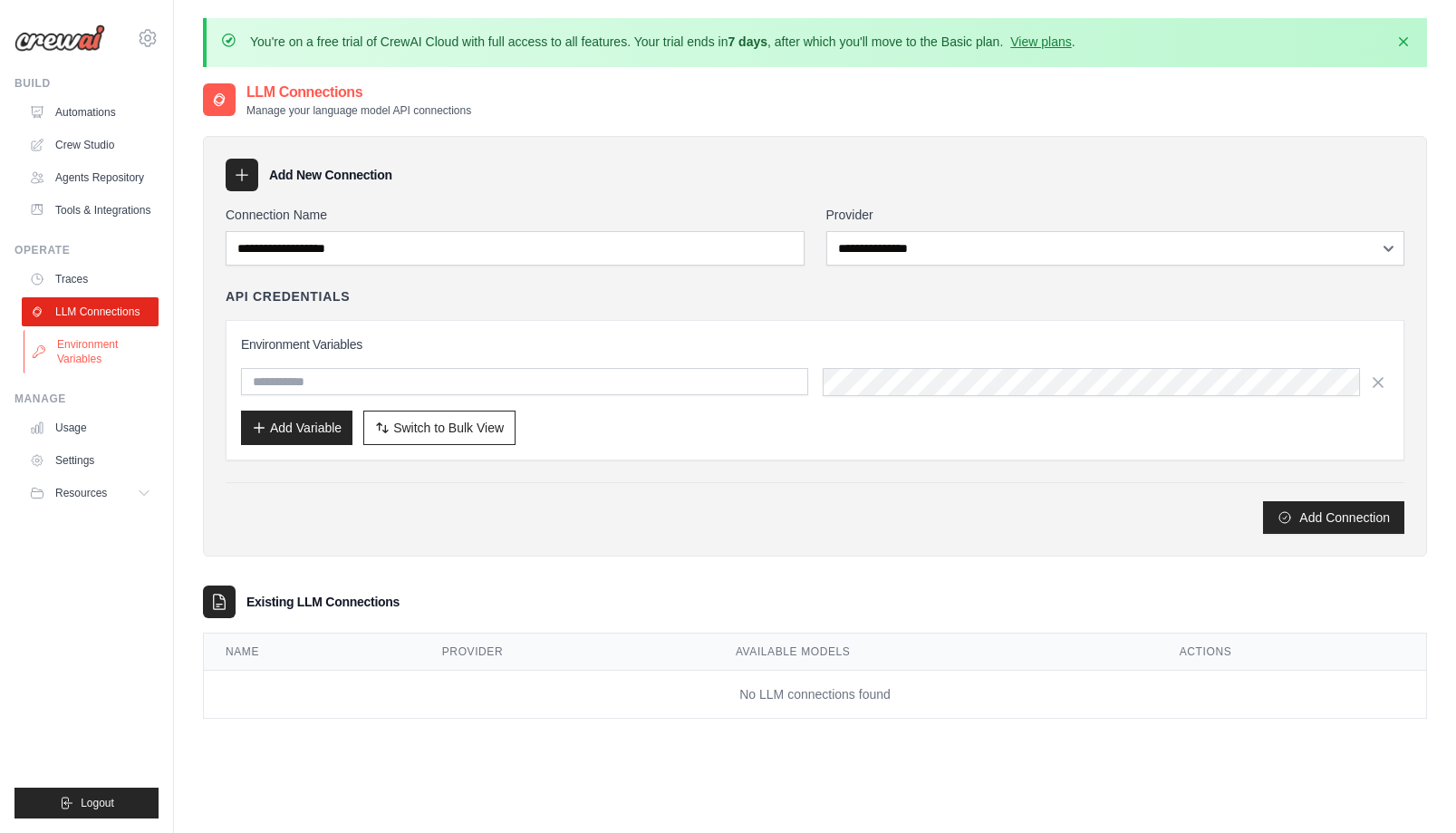
click at [103, 364] on link "Environment Variables" at bounding box center [92, 352] width 137 height 44
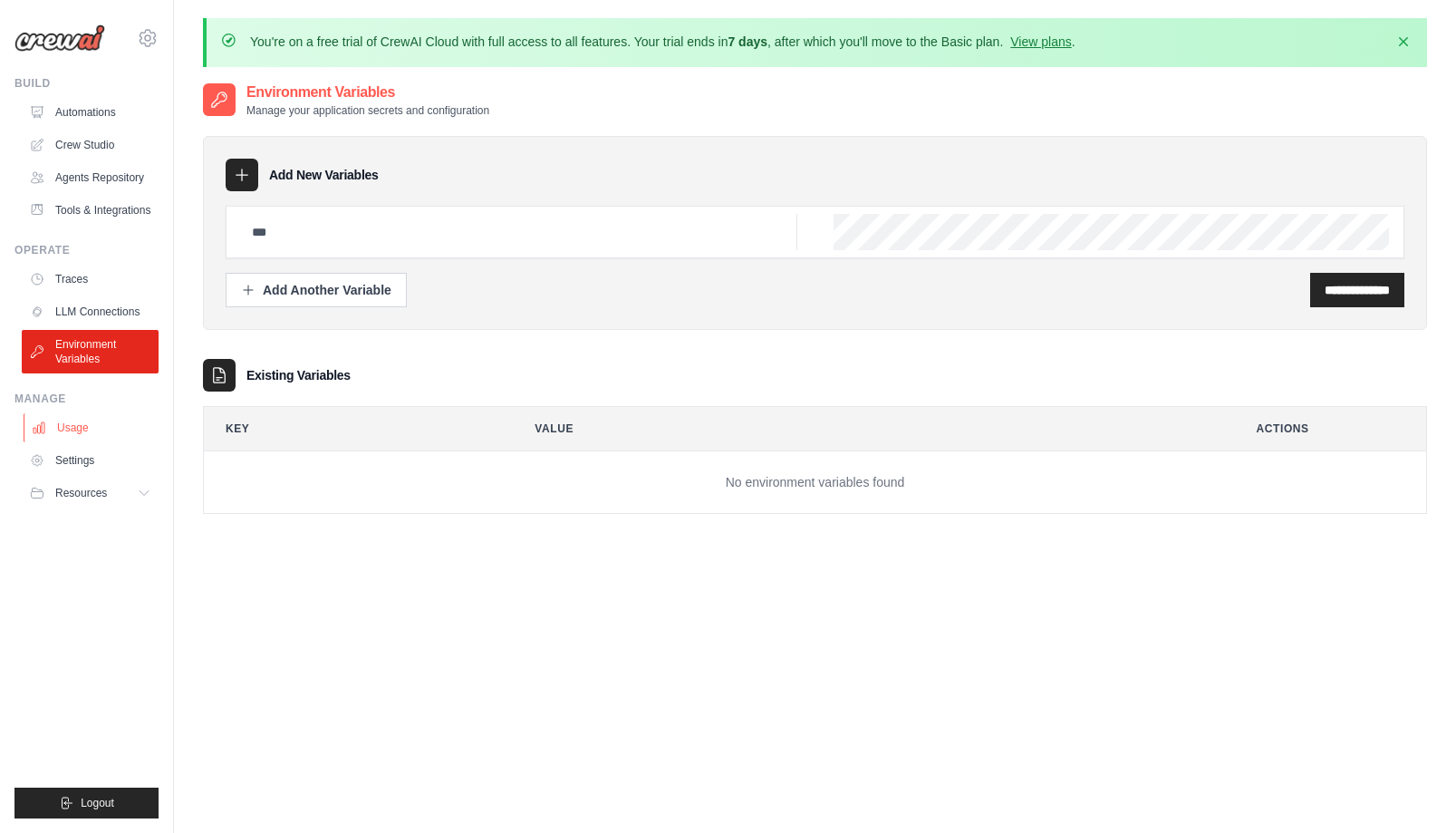
click at [89, 438] on link "Usage" at bounding box center [92, 427] width 137 height 29
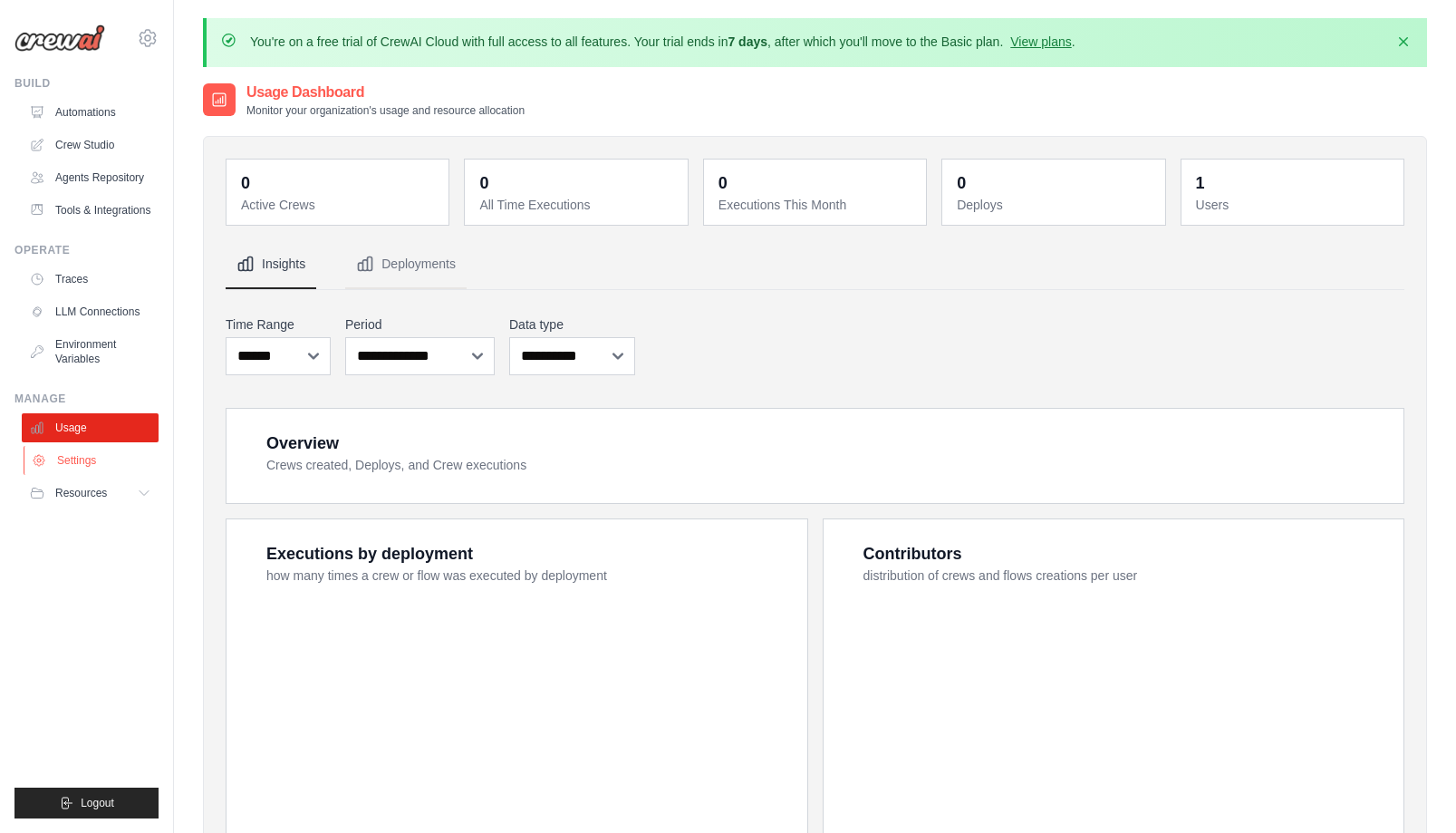
click at [89, 473] on link "Settings" at bounding box center [92, 460] width 137 height 29
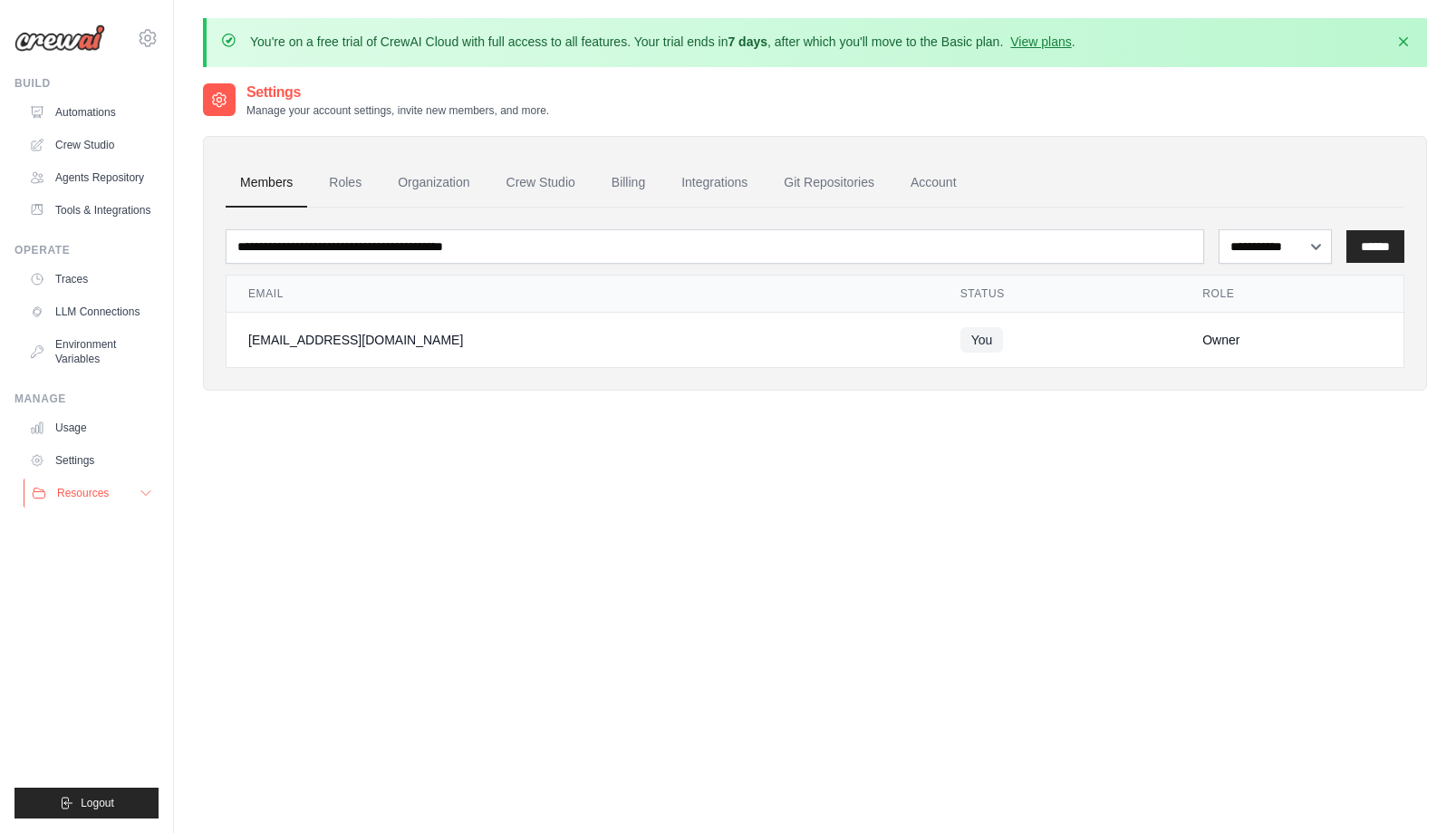
click at [81, 501] on span "Resources" at bounding box center [83, 493] width 52 height 15
click at [103, 565] on link "GitHub" at bounding box center [98, 553] width 126 height 26
click at [106, 618] on span "Video Tutorials" at bounding box center [100, 611] width 71 height 15
click at [146, 501] on icon at bounding box center [146, 493] width 15 height 15
click at [209, 637] on div "**********" at bounding box center [815, 498] width 1224 height 833
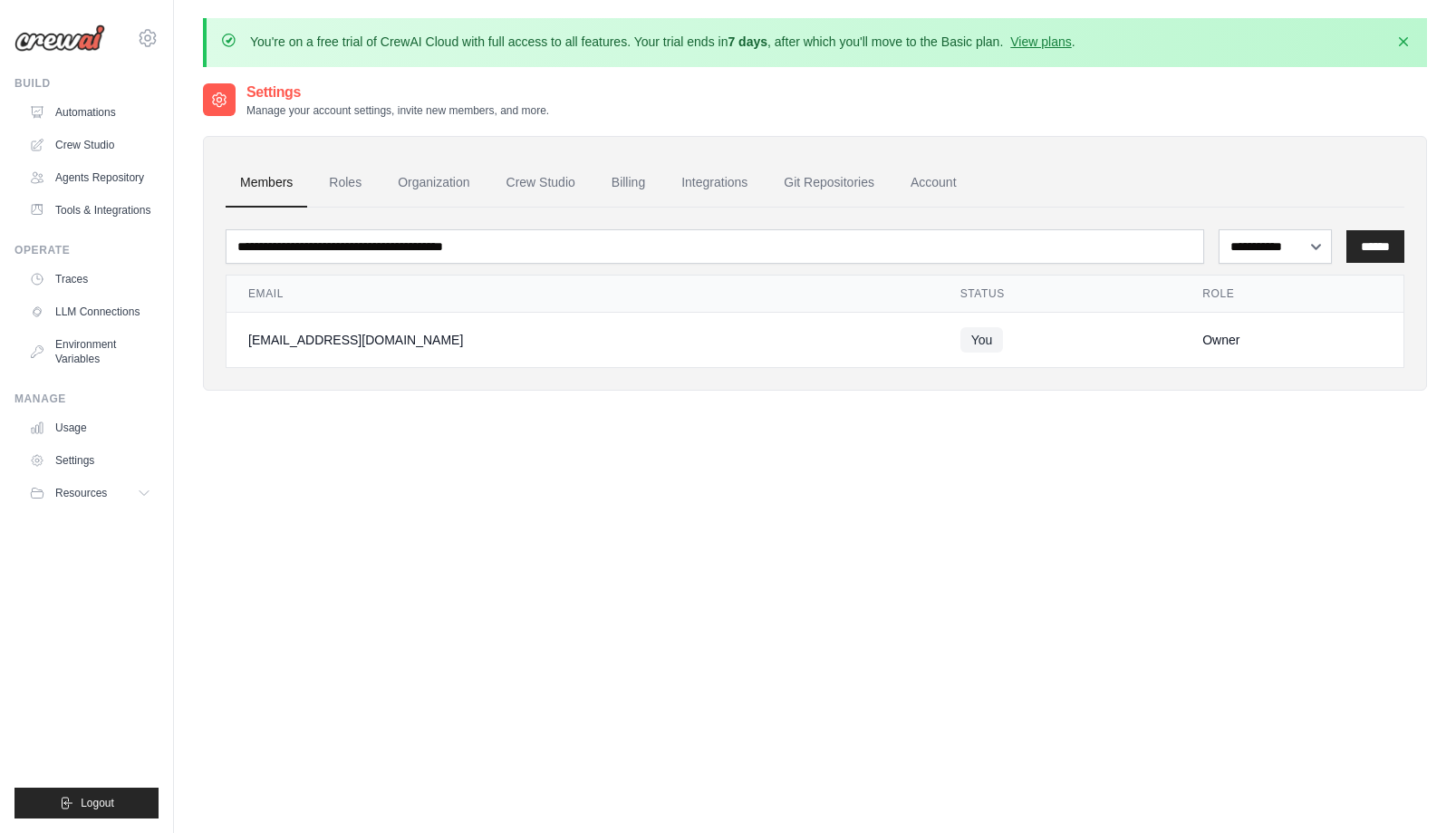
click at [1050, 456] on div "**********" at bounding box center [815, 498] width 1224 height 833
click at [95, 172] on link "Agents Repository" at bounding box center [92, 178] width 137 height 29
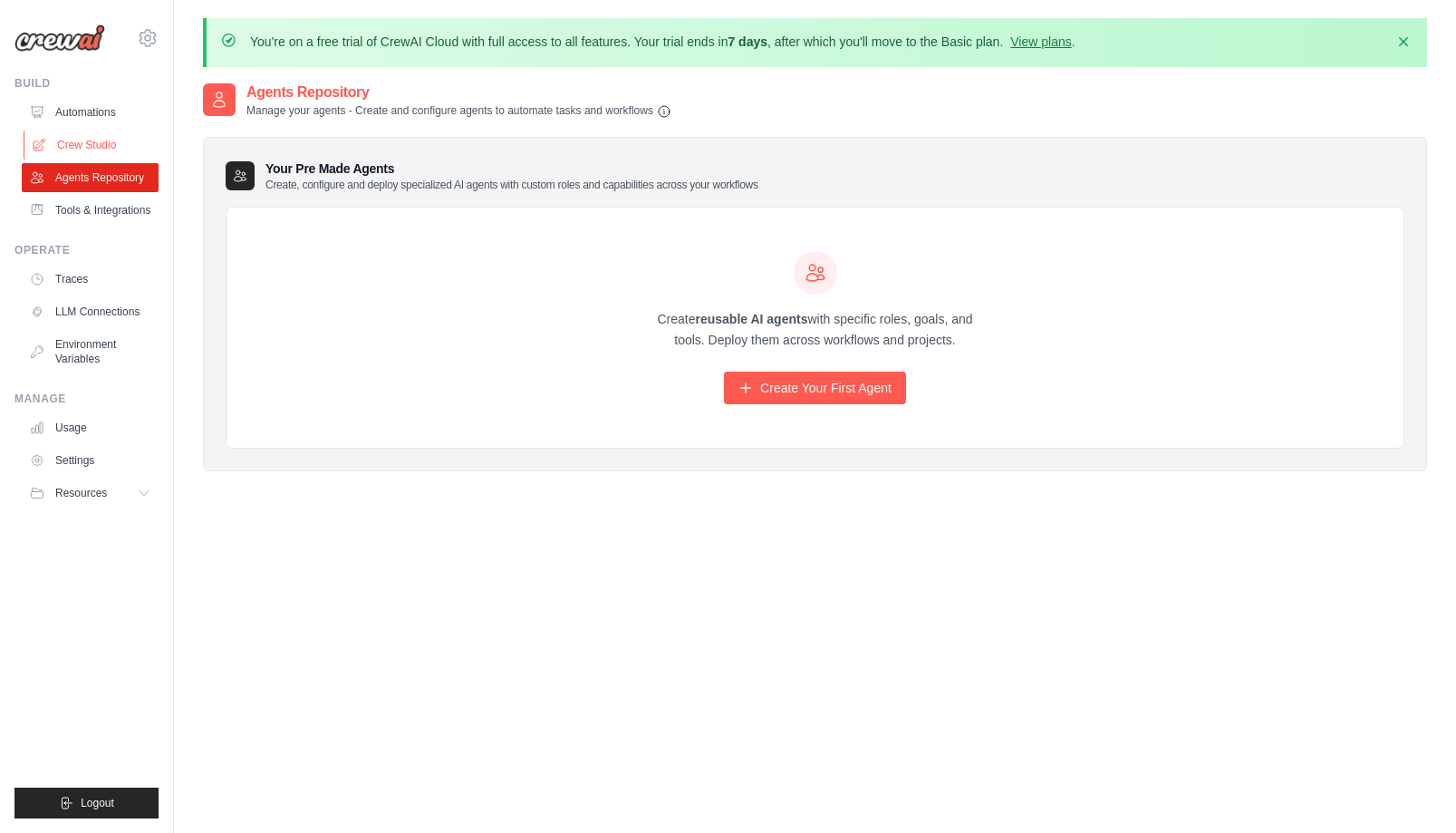
click at [100, 151] on link "Crew Studio" at bounding box center [92, 145] width 137 height 29
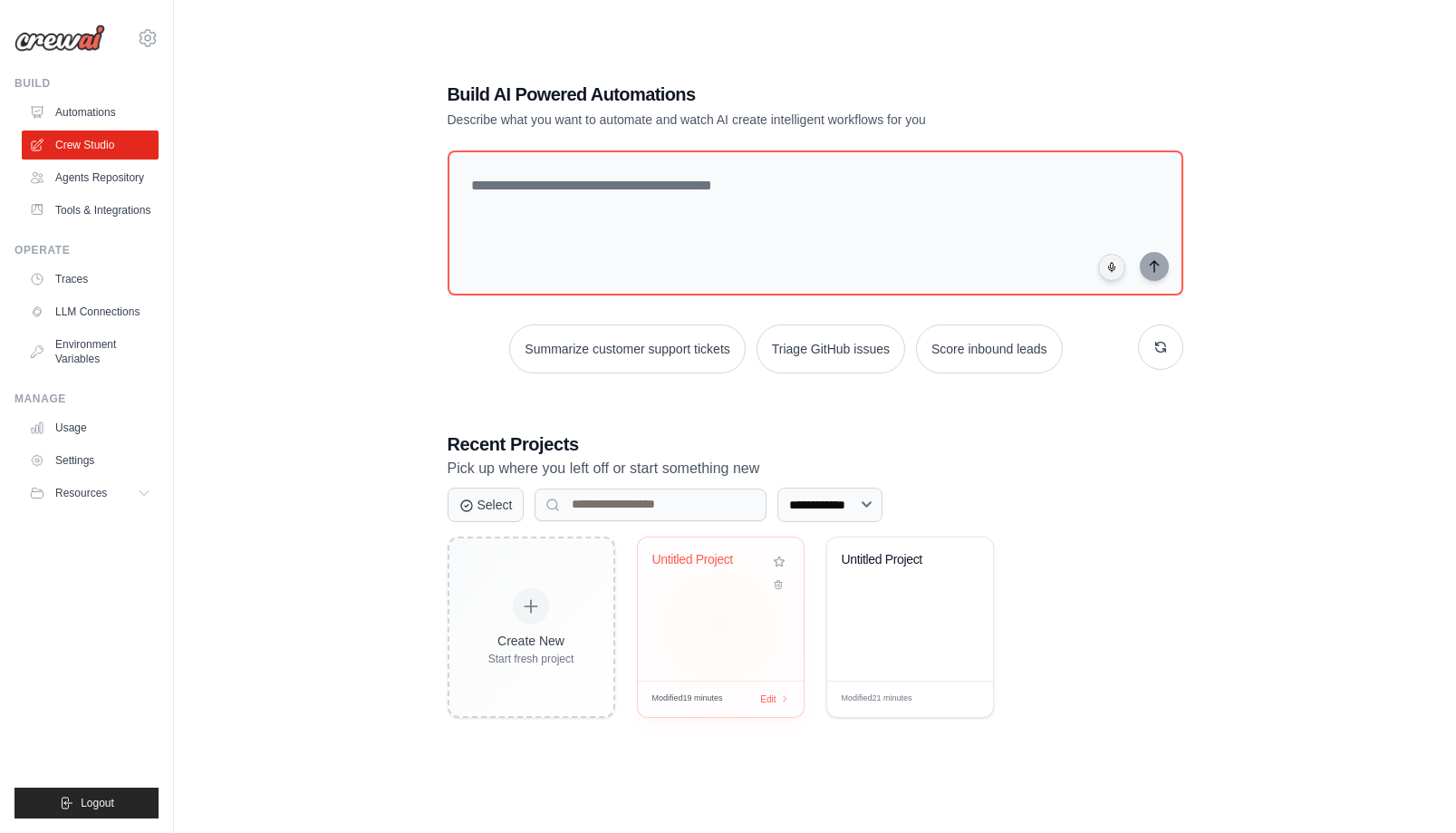
click at [719, 632] on div "Untitled Project" at bounding box center [721, 608] width 166 height 143
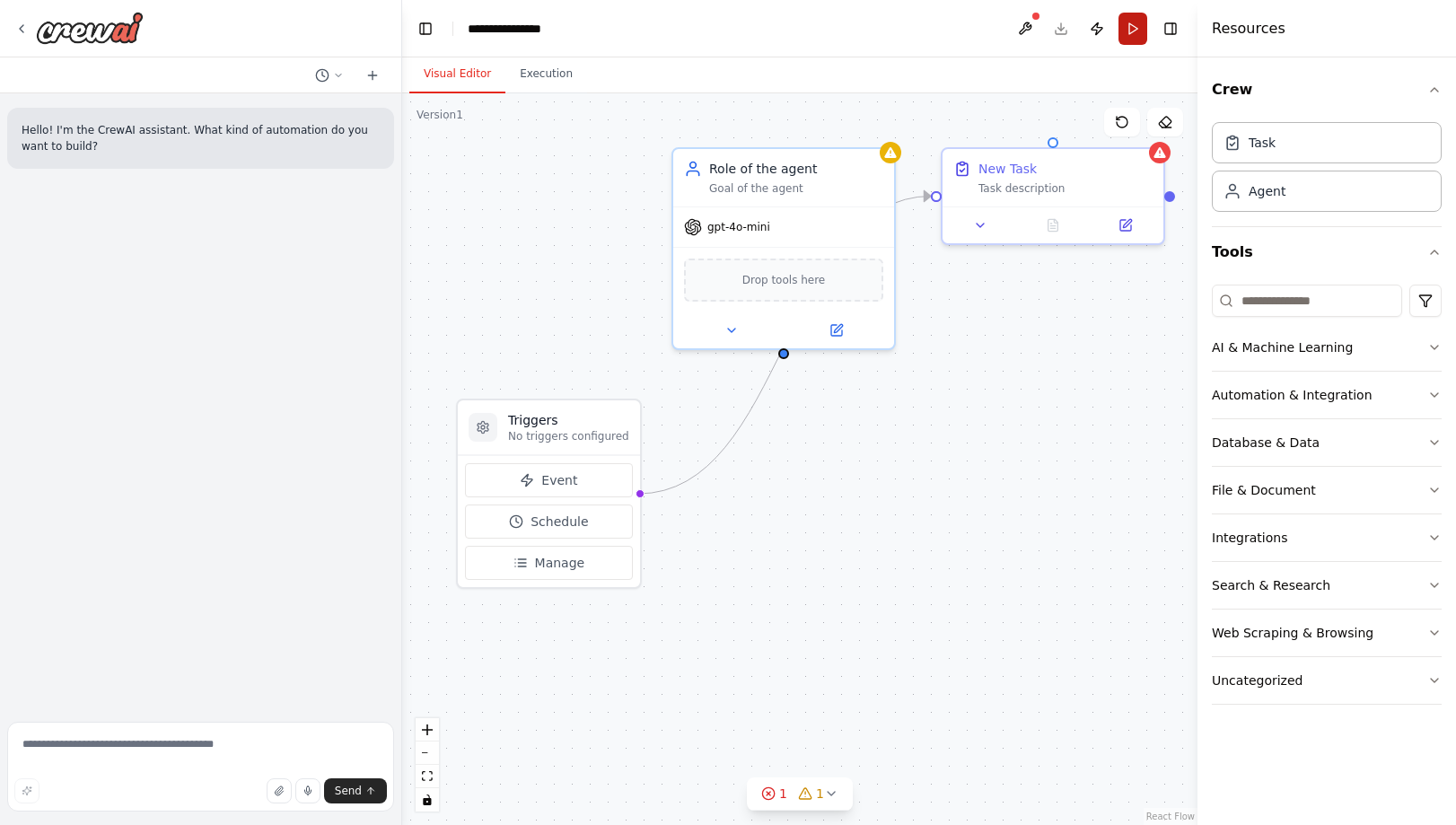
click at [1130, 28] on button "Run" at bounding box center [1133, 29] width 29 height 33
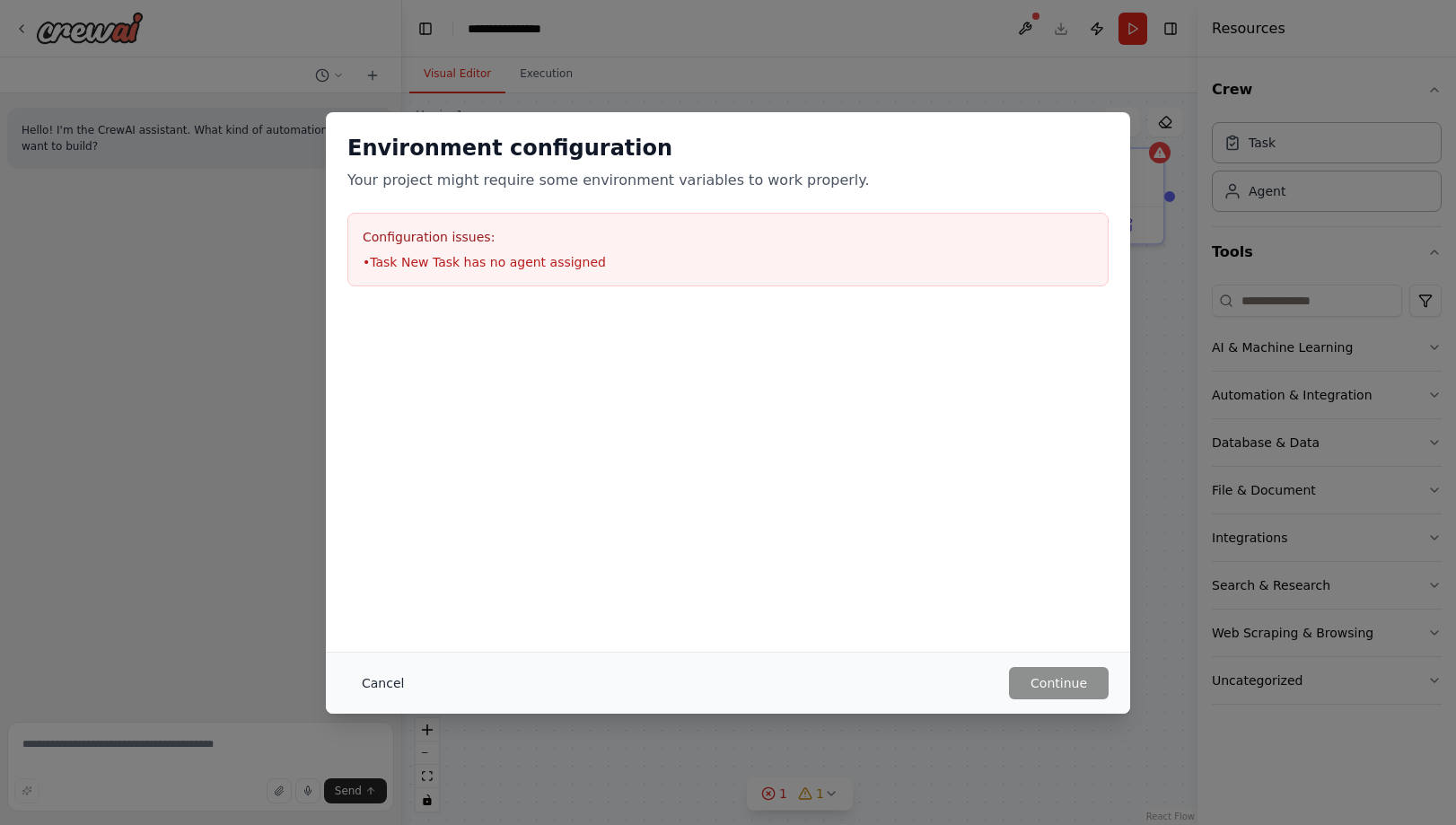
click at [375, 680] on button "Cancel" at bounding box center [383, 683] width 71 height 33
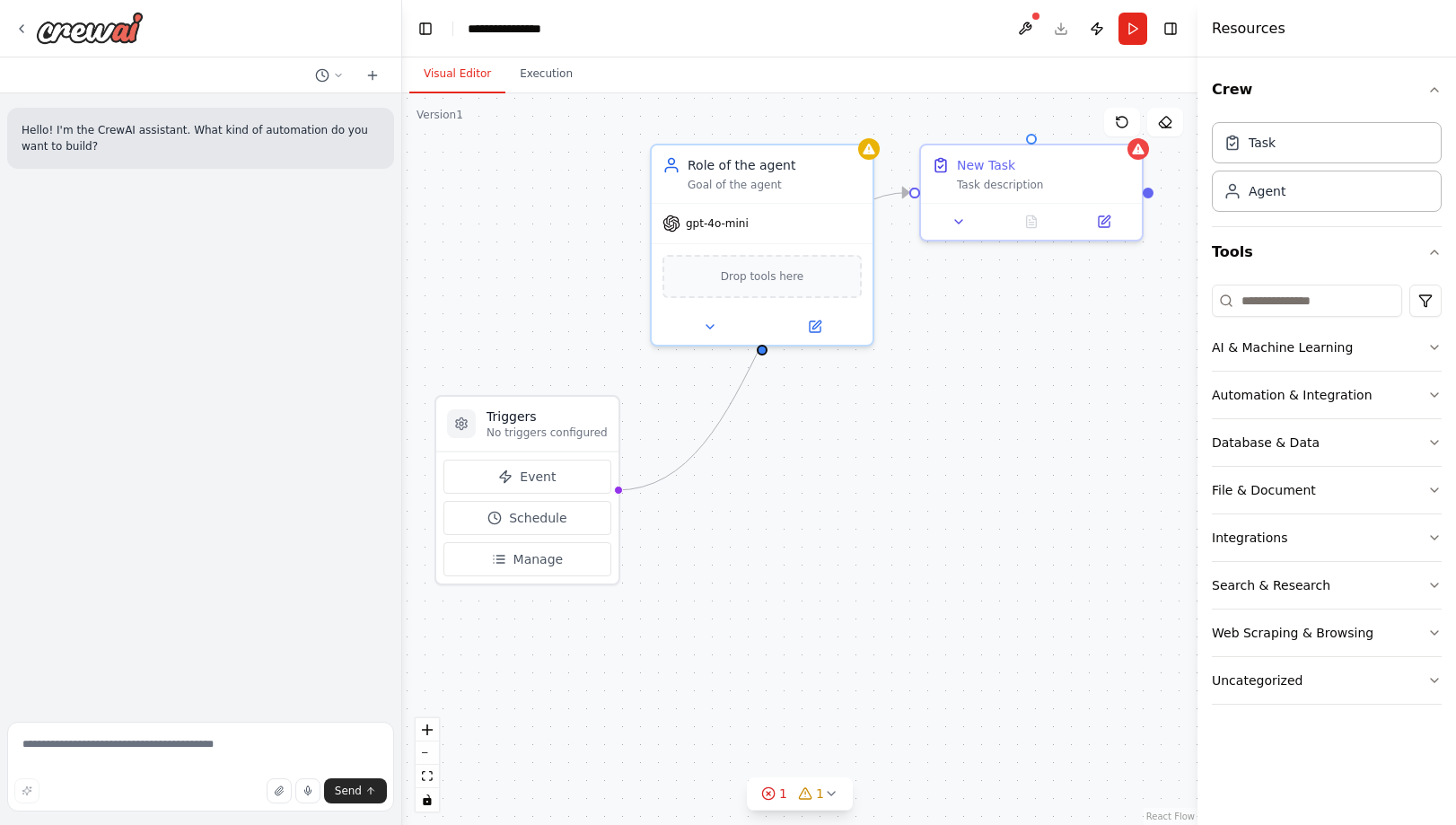
drag, startPoint x: 928, startPoint y: 562, endPoint x: 876, endPoint y: 550, distance: 53.4
click at [876, 550] on div "Triggers No triggers configured Event Schedule Manage Role of the agent Goal of…" at bounding box center [799, 459] width 795 height 732
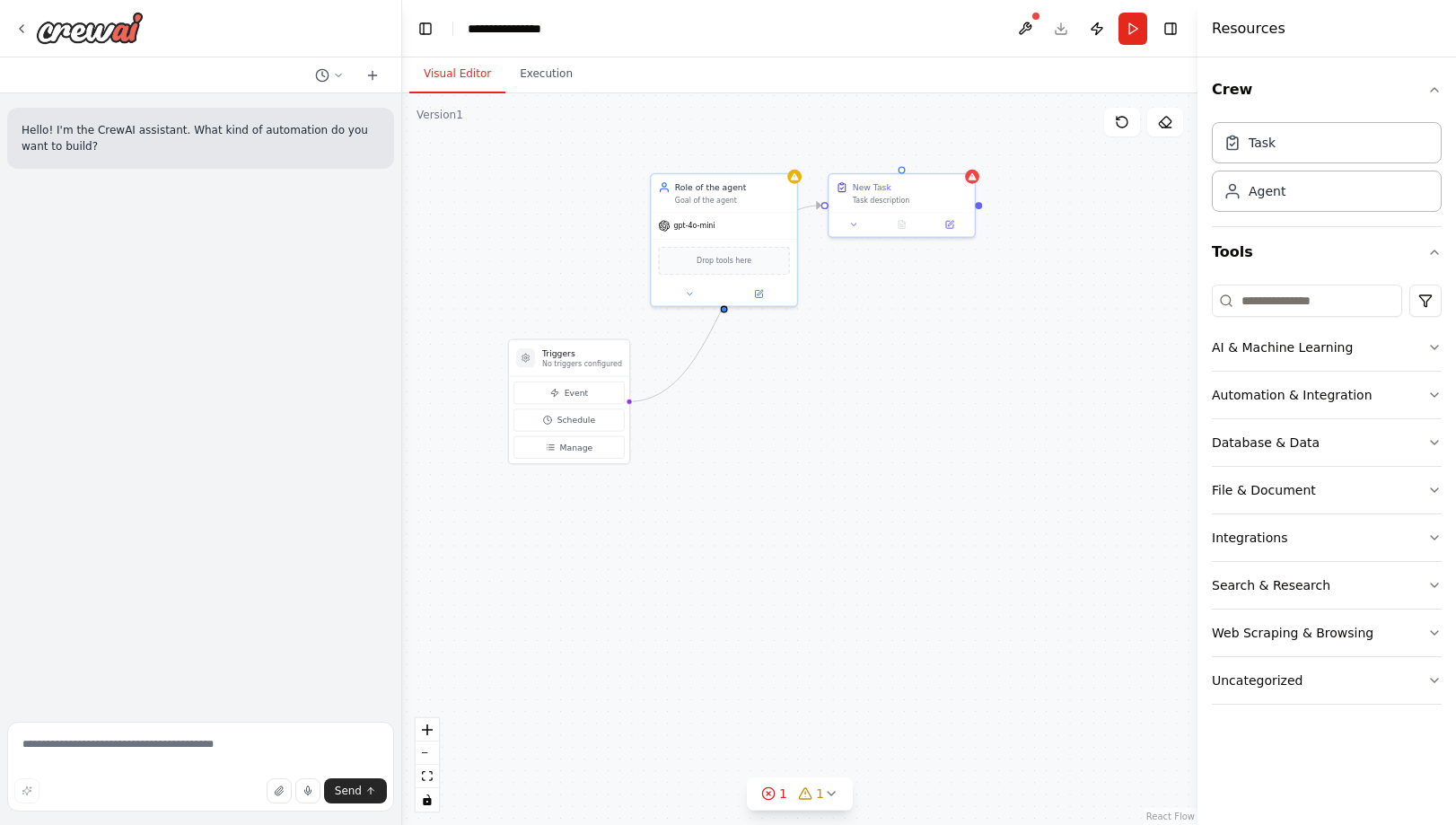
drag, startPoint x: 1031, startPoint y: 517, endPoint x: 923, endPoint y: 445, distance: 129.8
click at [923, 445] on div "Triggers No triggers configured Event Schedule Manage Role of the agent Goal of…" at bounding box center [799, 459] width 795 height 732
click at [1437, 251] on icon "button" at bounding box center [1434, 252] width 14 height 14
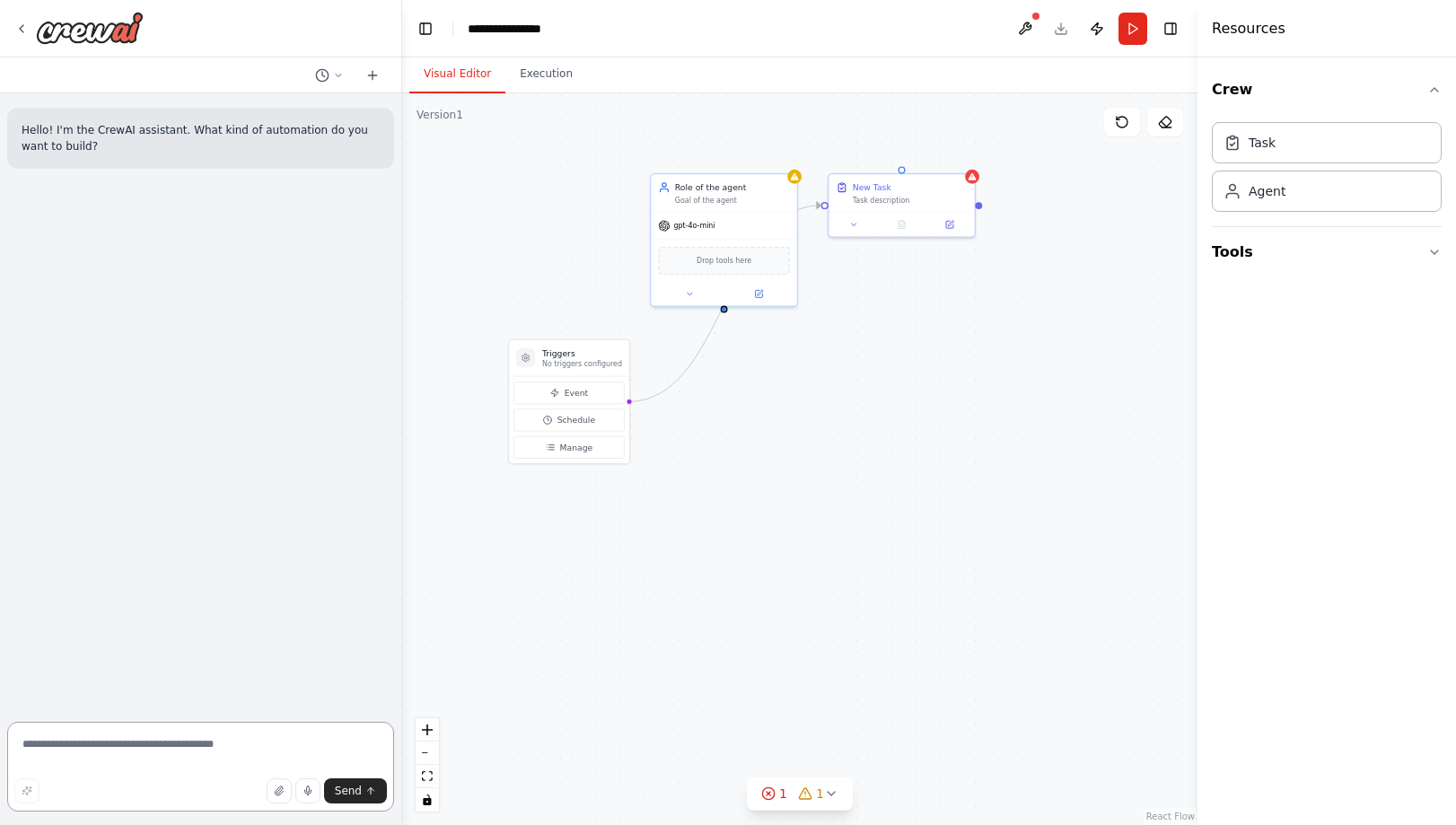
click at [209, 747] on textarea at bounding box center [201, 766] width 387 height 90
click at [1435, 252] on icon "button" at bounding box center [1434, 252] width 14 height 14
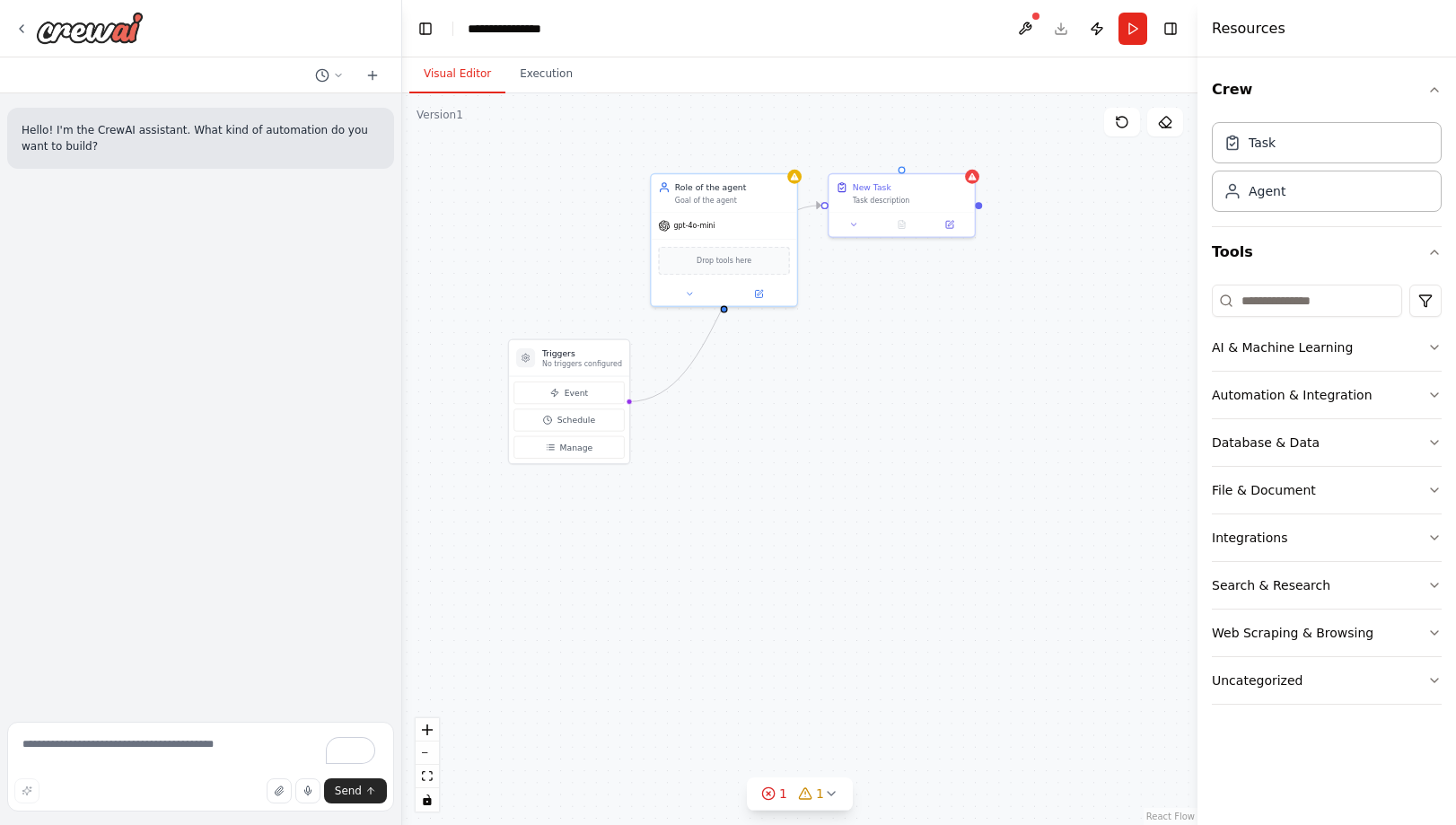
click at [1341, 743] on div "Crew Task Agent Tools AI & Machine Learning Automation & Integration Database &…" at bounding box center [1327, 441] width 259 height 767
click at [1299, 304] on input at bounding box center [1307, 301] width 190 height 33
click at [130, 751] on textarea "To enrich screen reader interactions, please activate Accessibility in Grammarl…" at bounding box center [201, 766] width 387 height 90
click at [165, 259] on div "Hello! I'm the CrewAI assistant. What kind of automation do you want to build?" at bounding box center [200, 403] width 401 height 621
click at [21, 29] on icon at bounding box center [22, 29] width 14 height 14
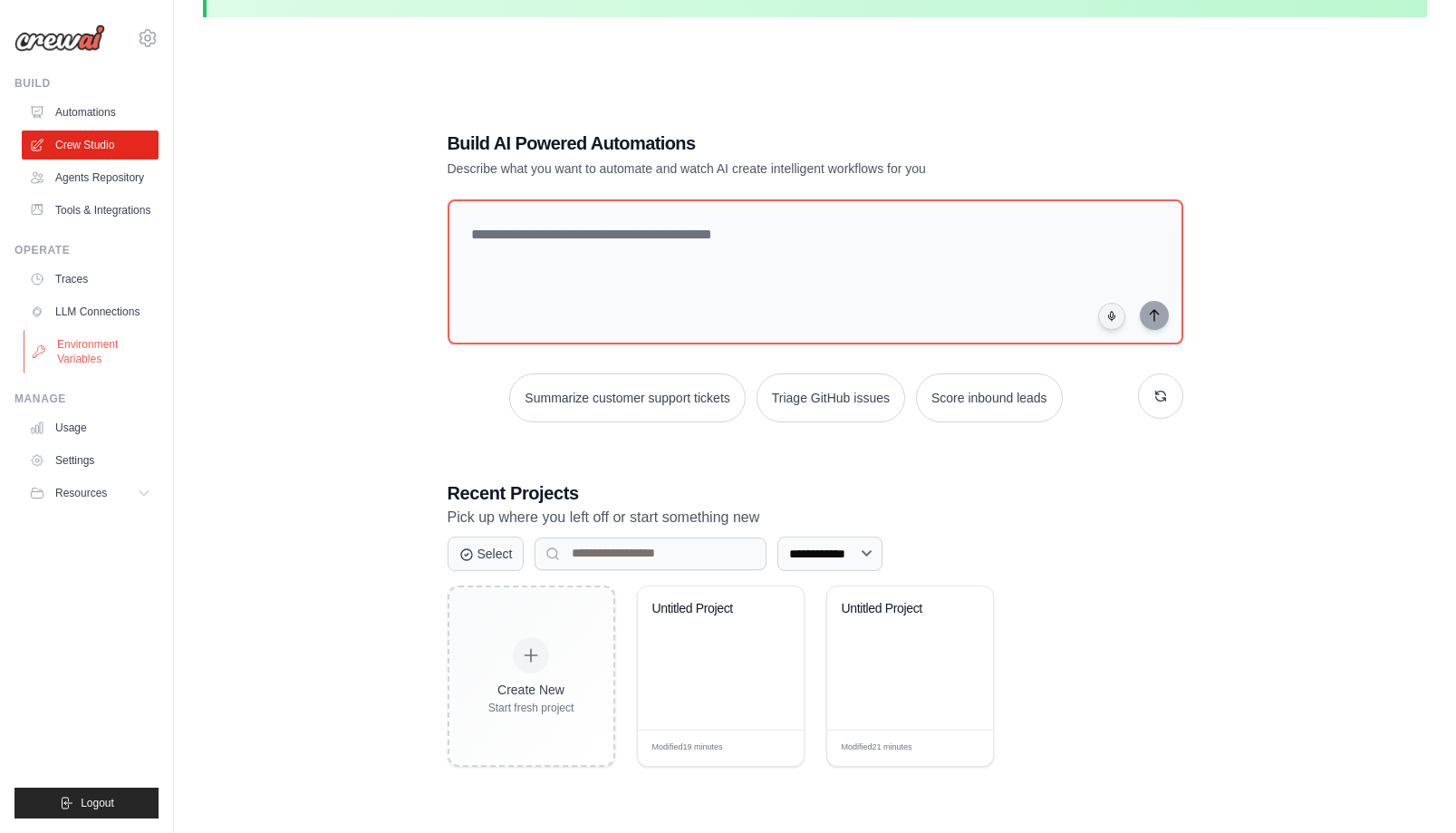
click at [69, 364] on link "Environment Variables" at bounding box center [92, 352] width 137 height 44
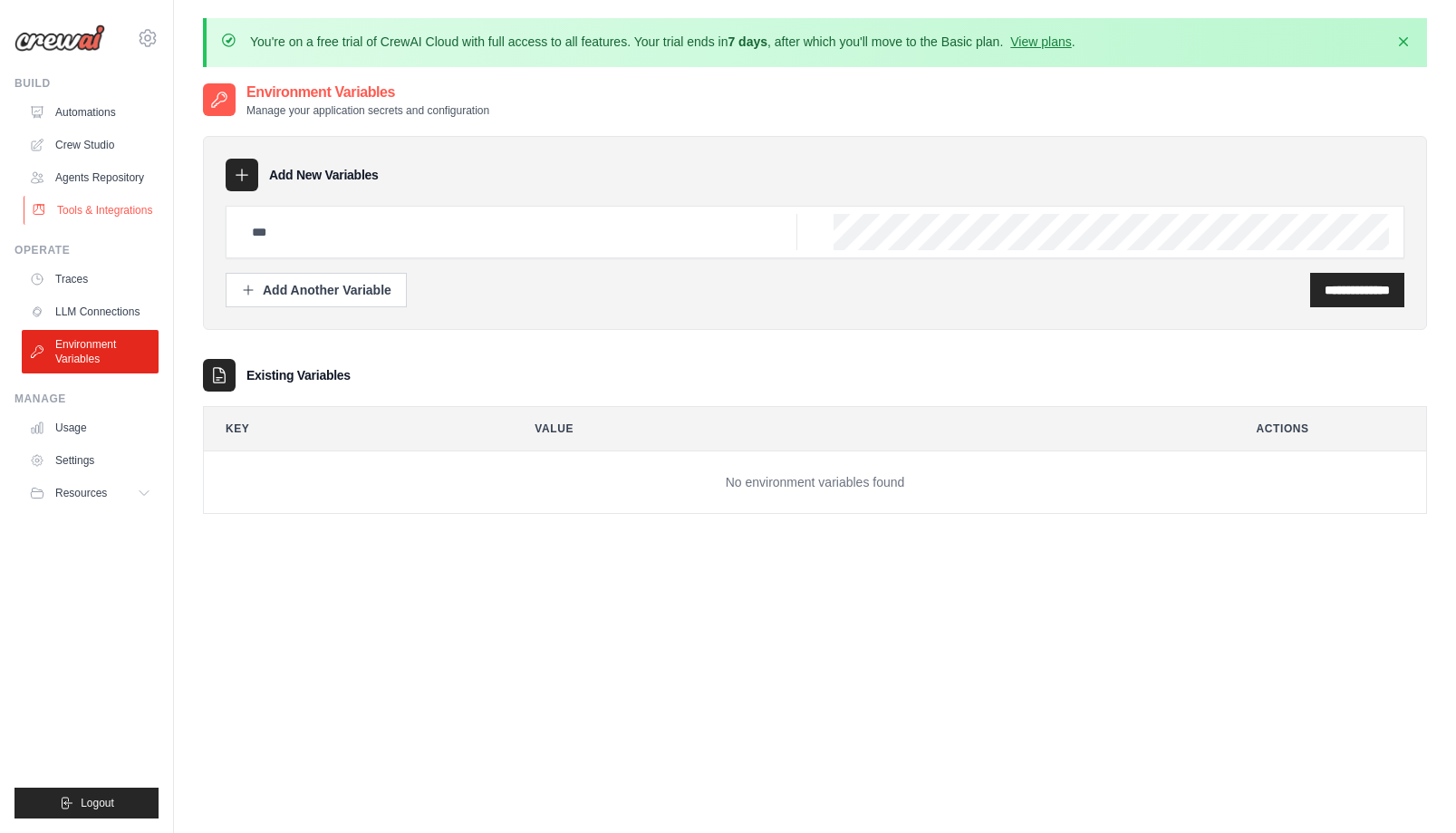
click at [78, 222] on link "Tools & Integrations" at bounding box center [92, 210] width 137 height 29
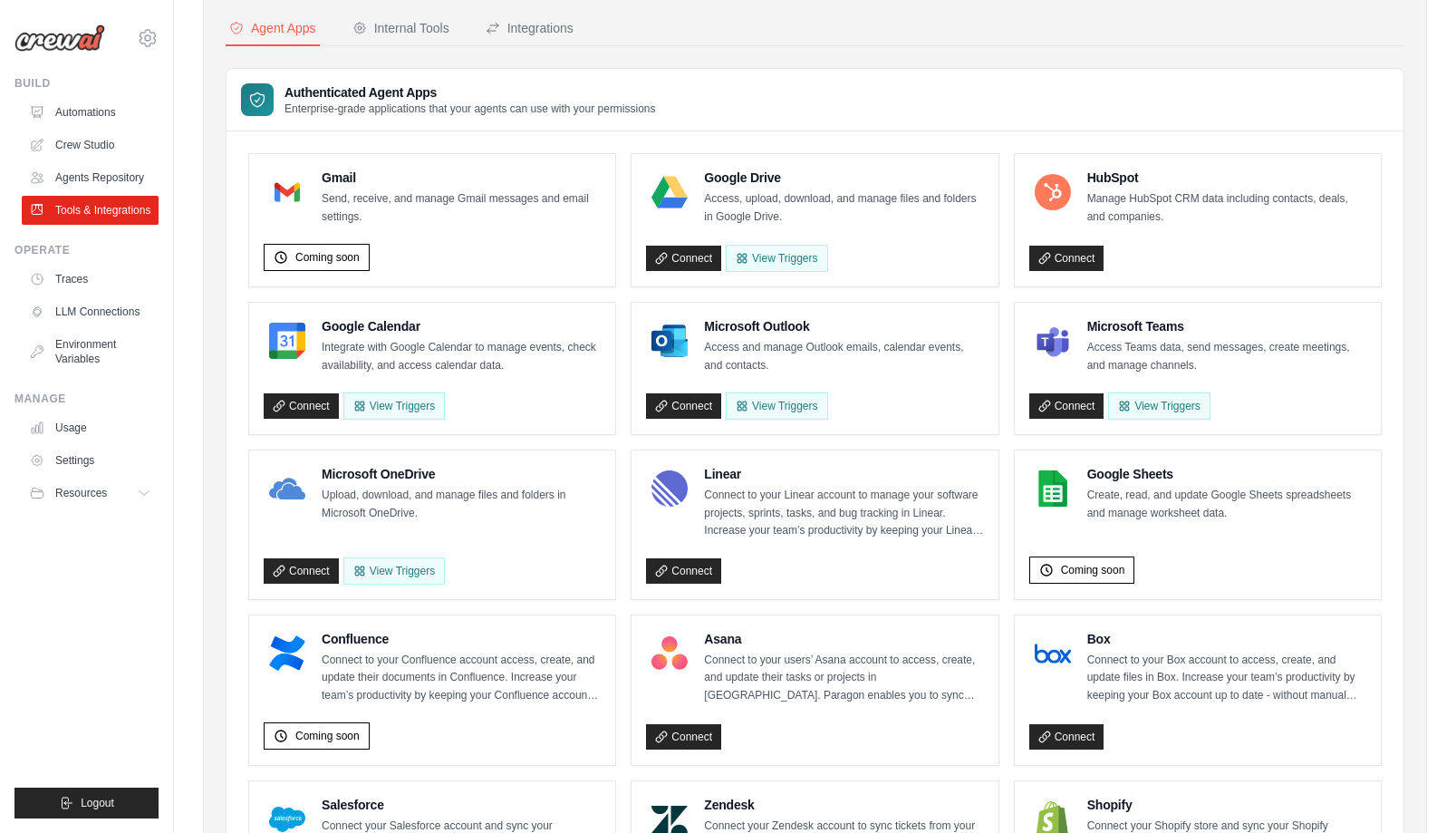
scroll to position [68, 0]
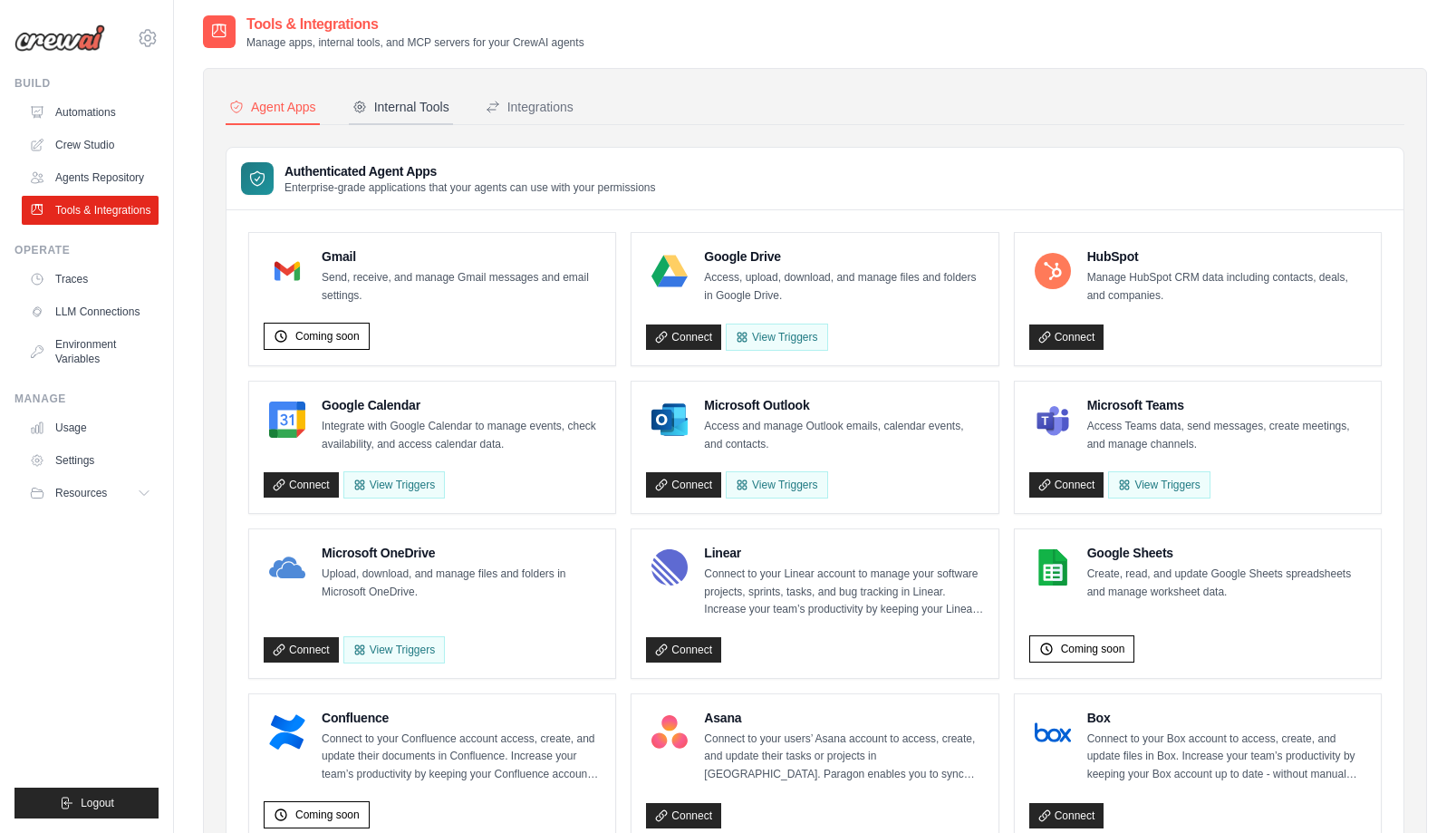
click at [427, 115] on button "Internal Tools" at bounding box center [401, 108] width 104 height 35
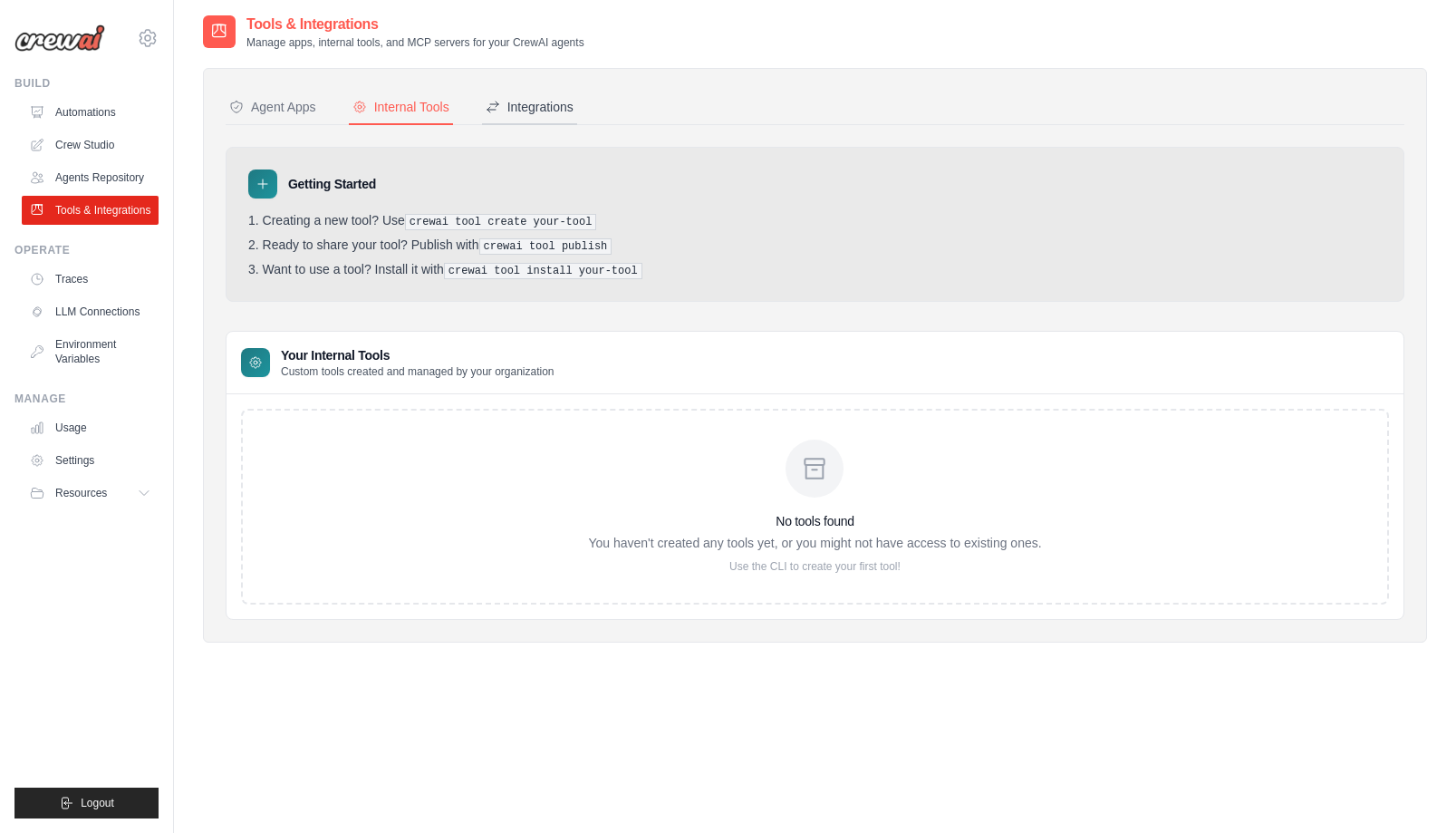
click at [533, 108] on div "Integrations" at bounding box center [530, 107] width 88 height 18
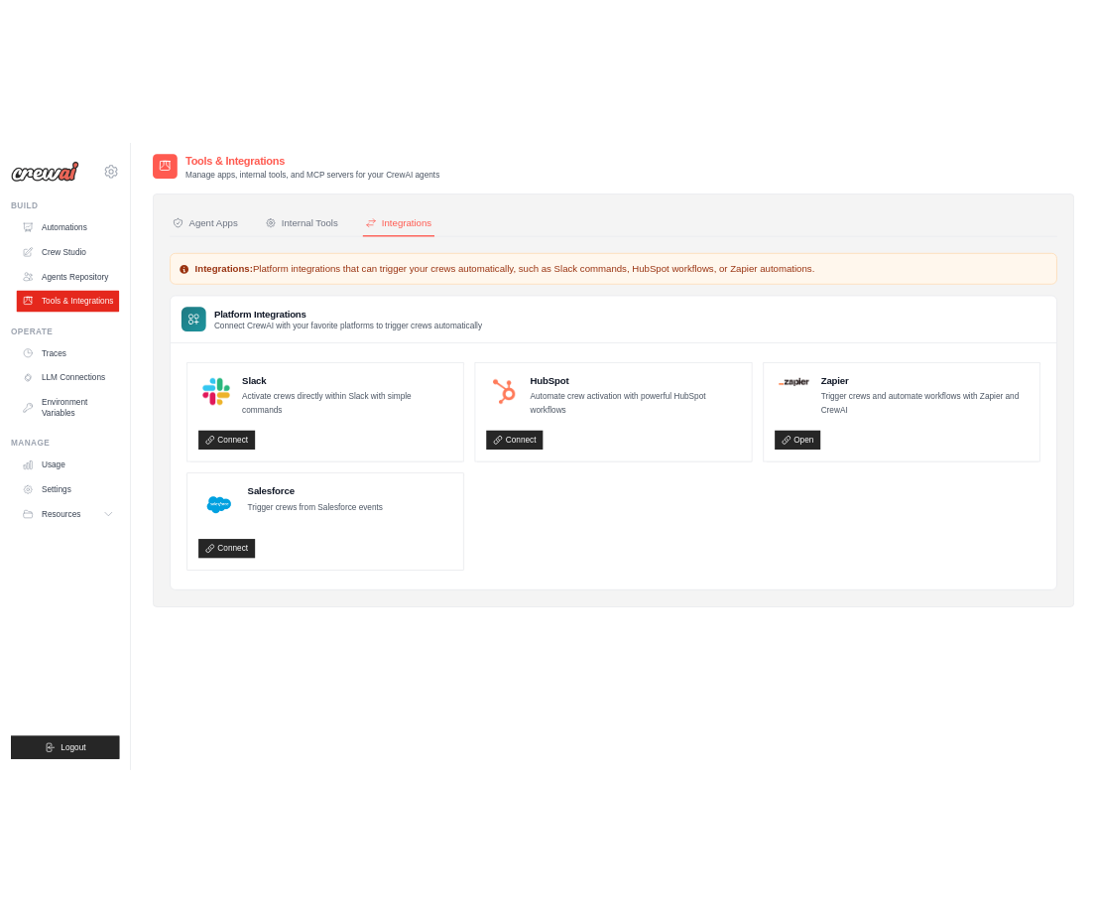
scroll to position [93, 0]
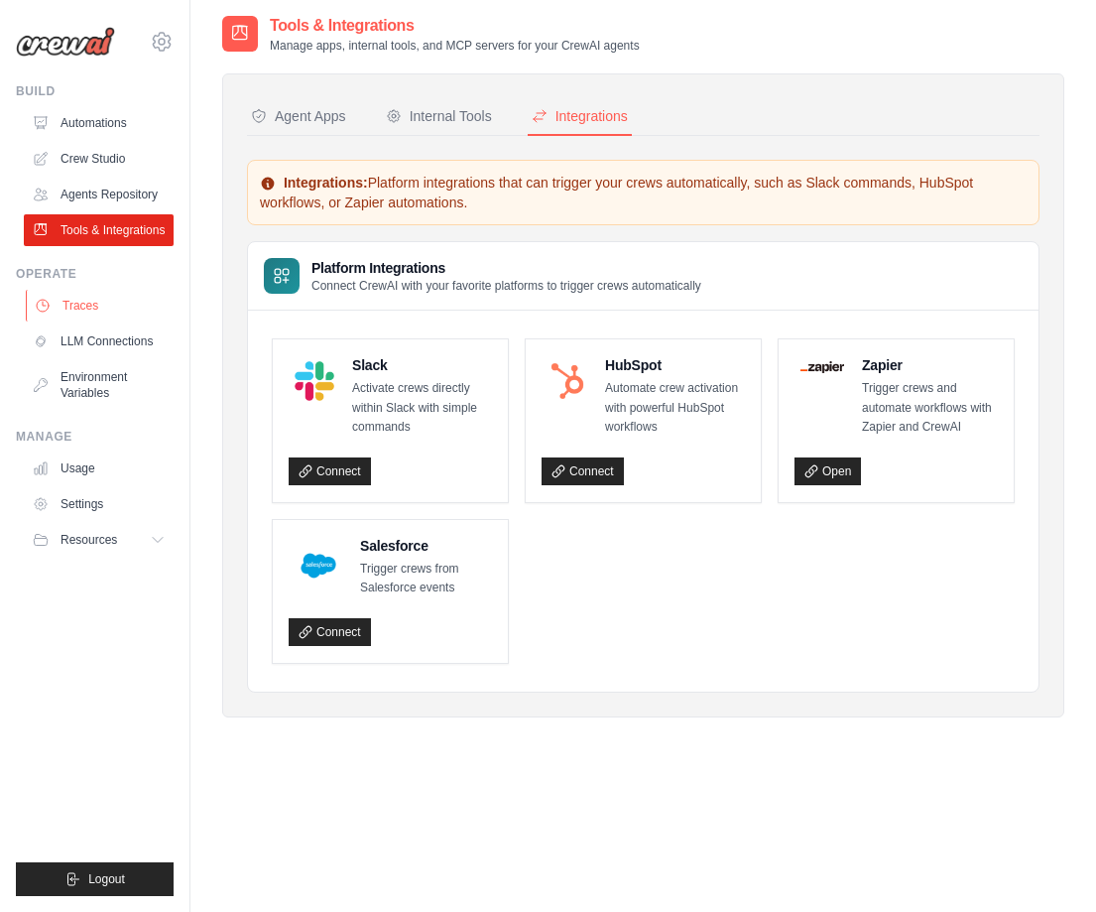
click at [83, 315] on link "Traces" at bounding box center [101, 306] width 150 height 32
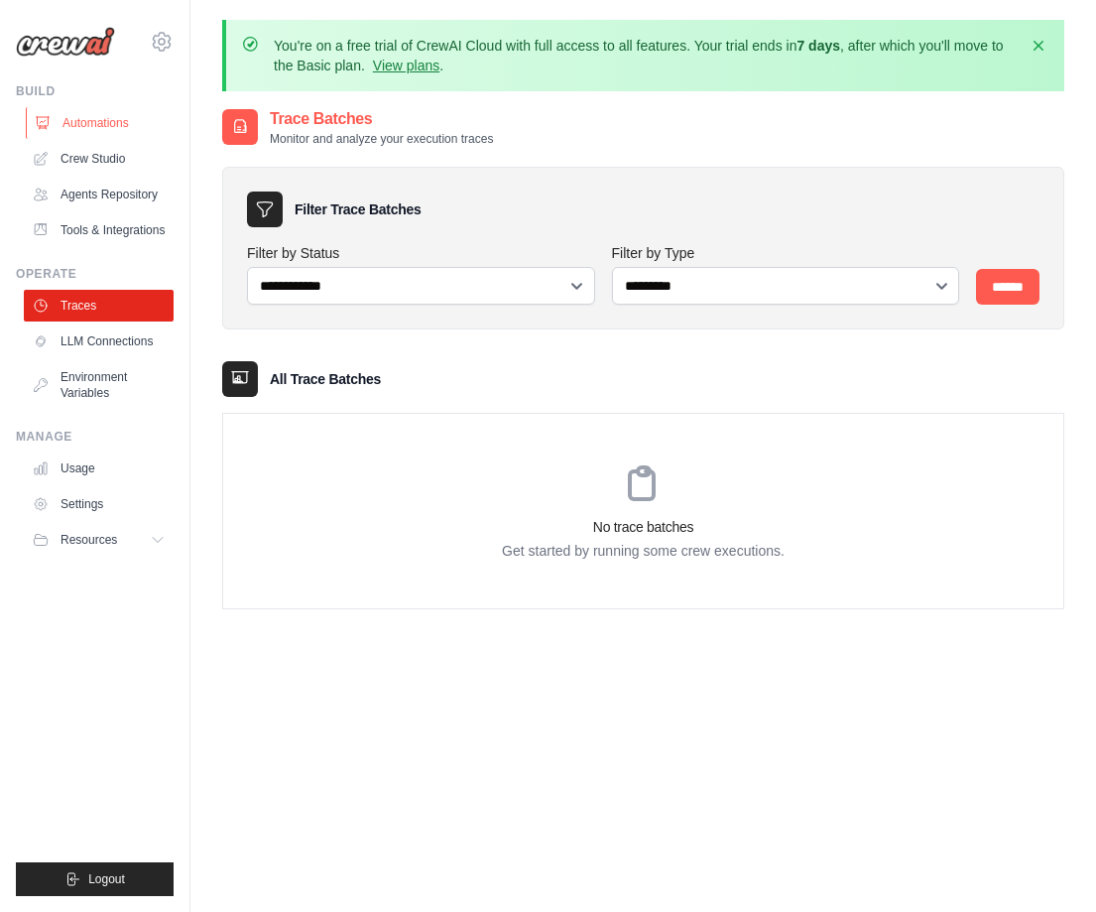
click at [81, 129] on link "Automations" at bounding box center [101, 123] width 150 height 32
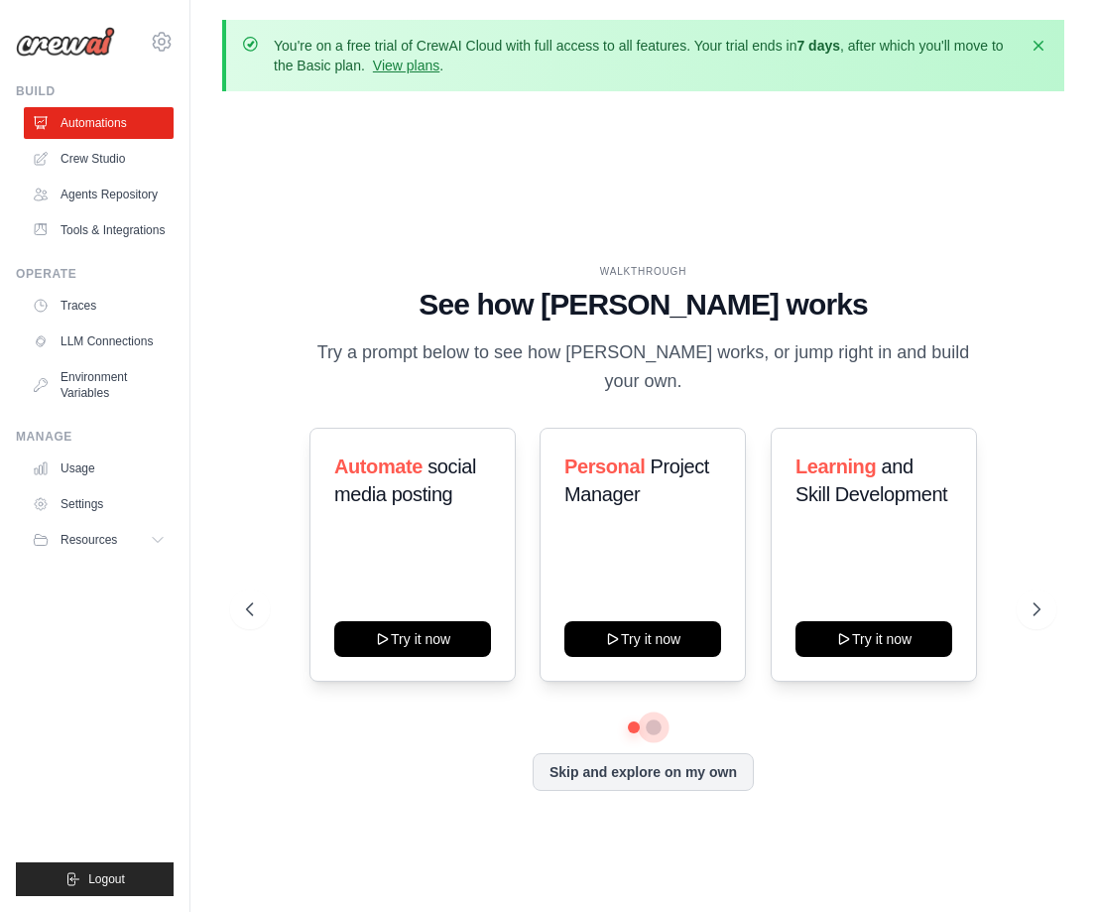
click at [659, 730] on button at bounding box center [654, 727] width 16 height 16
